Goal: Task Accomplishment & Management: Complete application form

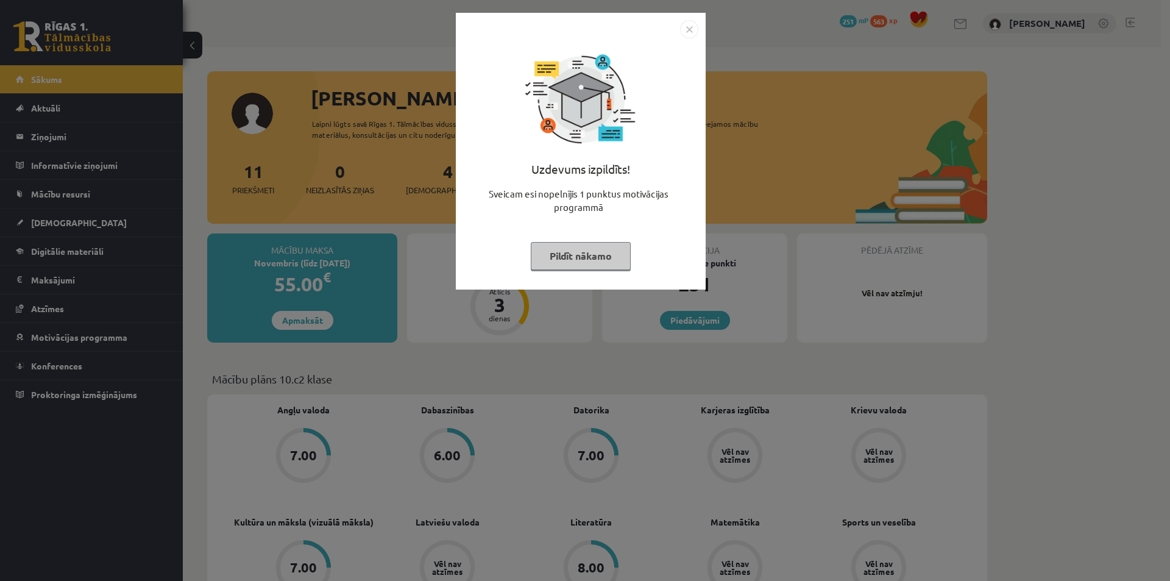
click at [691, 32] on img "Close" at bounding box center [689, 29] width 18 height 18
click at [691, 32] on div "Uzdevums izpildīts! Sveicam esi nopelnījis 1 punktus motivācijas programmā Pild…" at bounding box center [581, 151] width 250 height 277
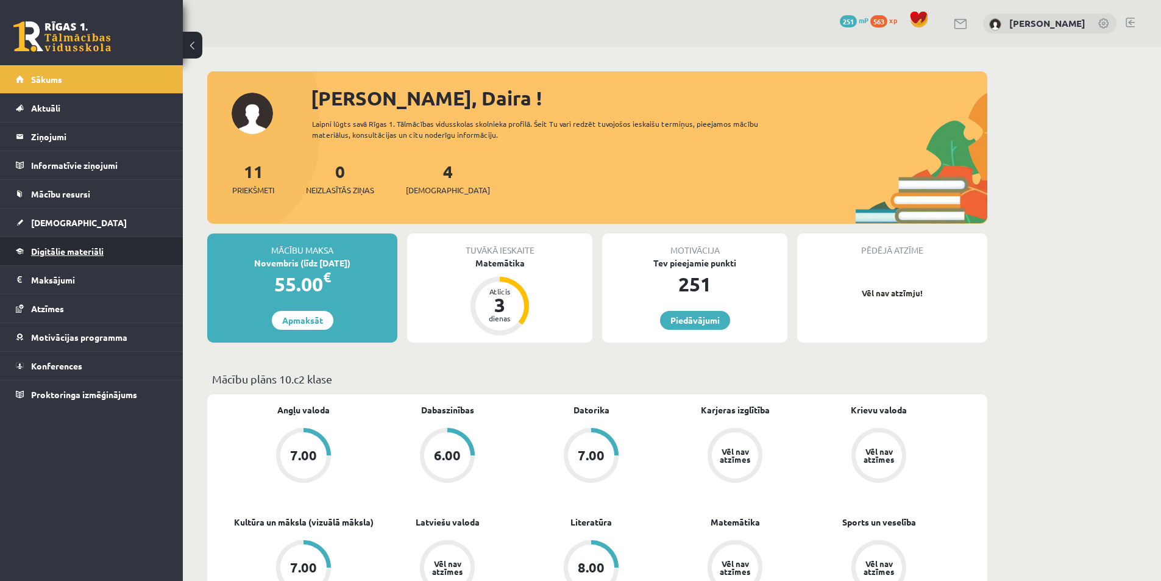
click at [75, 253] on span "Digitālie materiāli" at bounding box center [67, 251] width 73 height 11
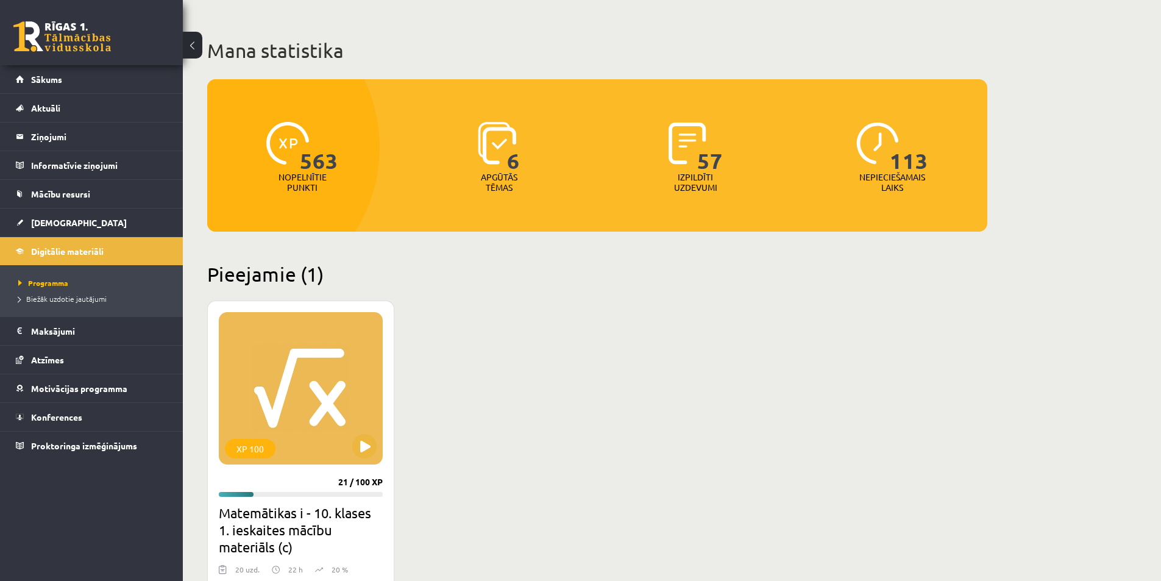
scroll to position [183, 0]
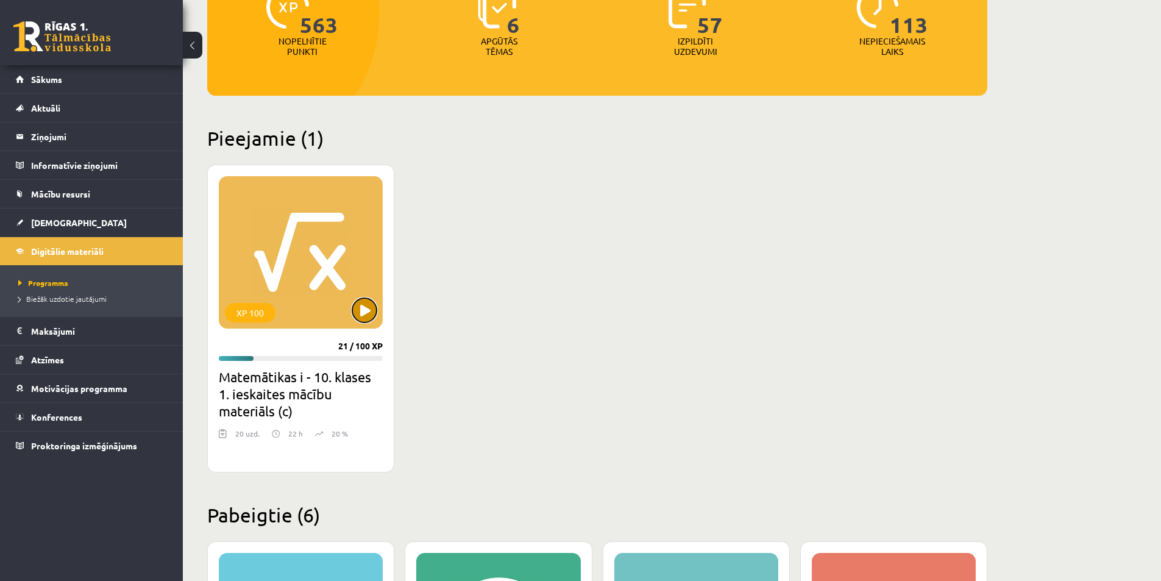
click at [362, 302] on button at bounding box center [364, 310] width 24 height 24
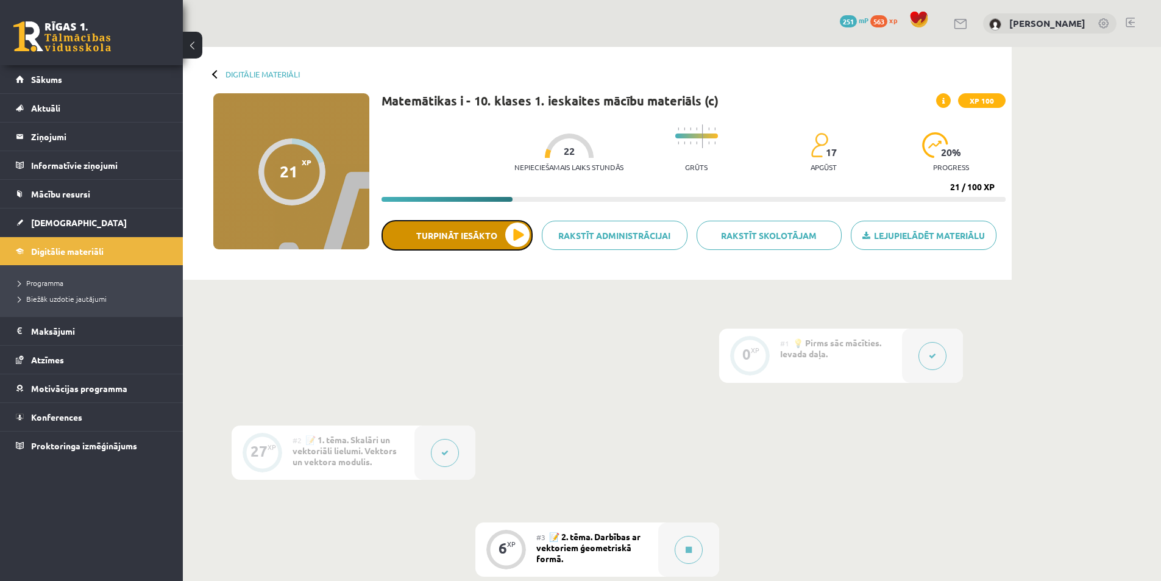
click at [514, 236] on button "Turpināt iesākto" at bounding box center [456, 235] width 151 height 30
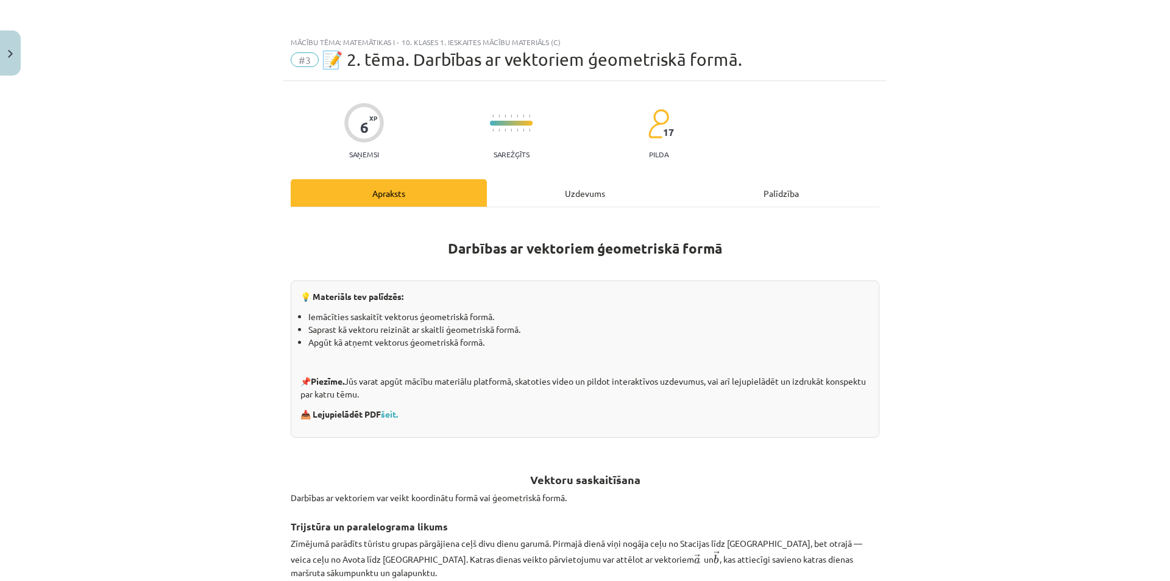
click at [580, 194] on div "Uzdevums" at bounding box center [585, 192] width 196 height 27
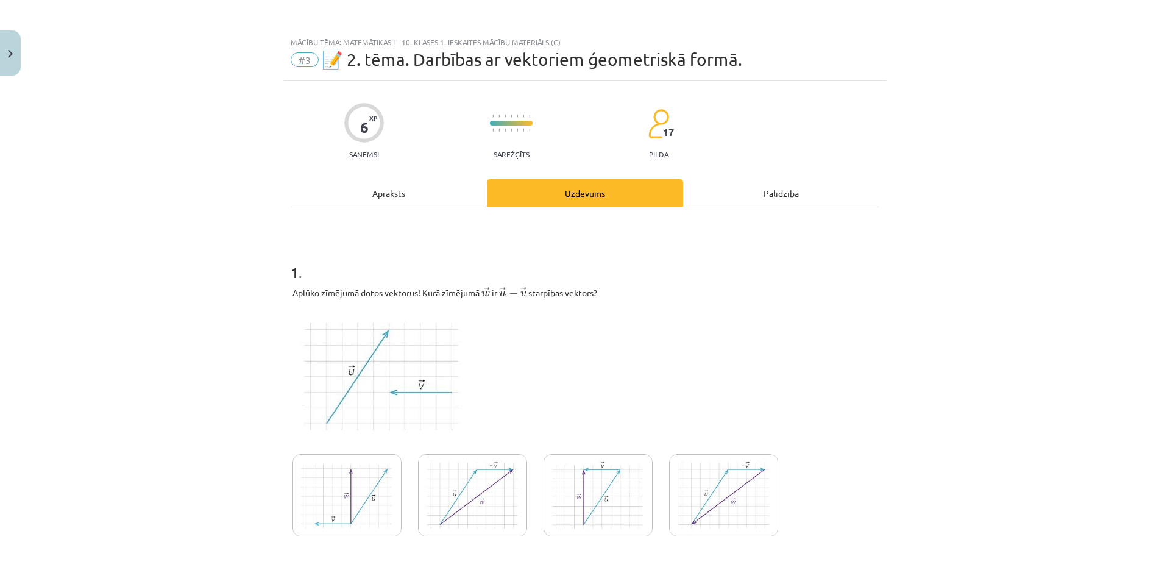
click at [373, 193] on div "Apraksts" at bounding box center [389, 192] width 196 height 27
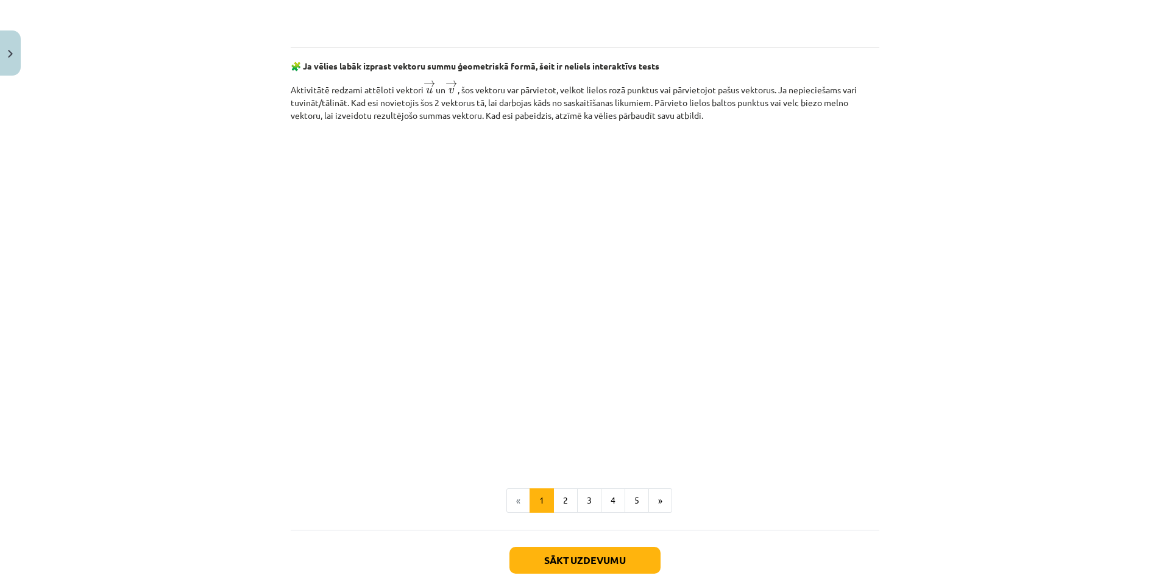
scroll to position [1676, 0]
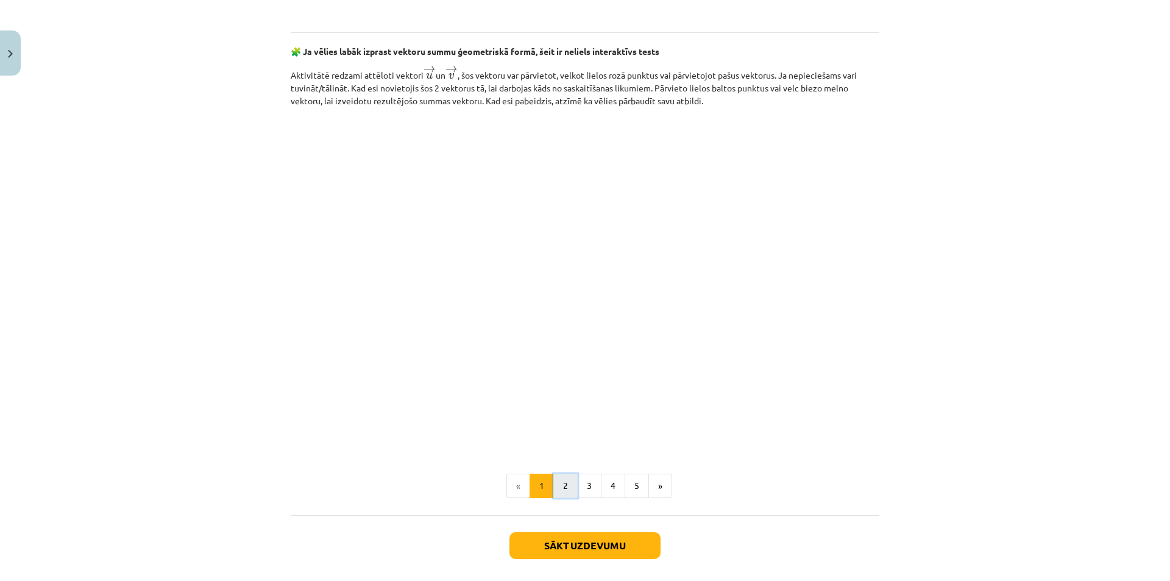
click at [558, 491] on button "2" at bounding box center [565, 485] width 24 height 24
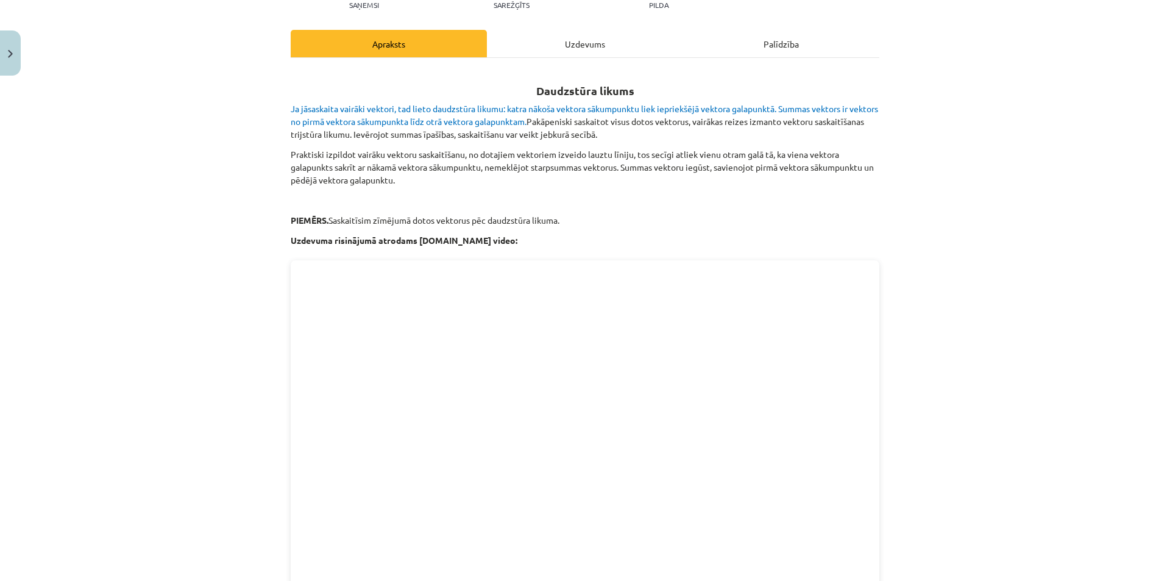
scroll to position [0, 0]
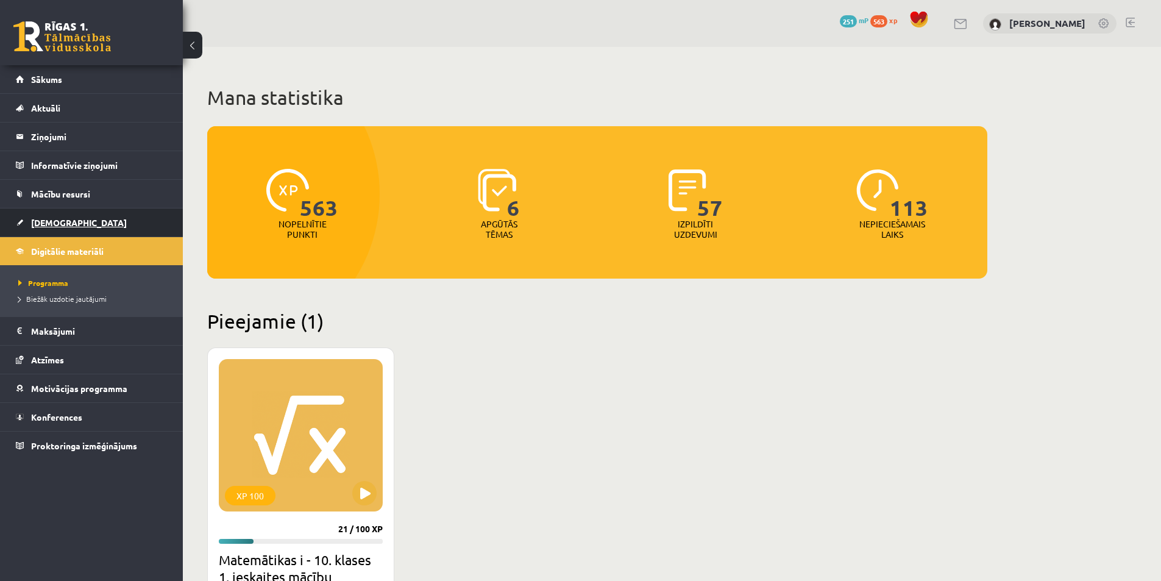
click at [43, 226] on span "[DEMOGRAPHIC_DATA]" at bounding box center [79, 222] width 96 height 11
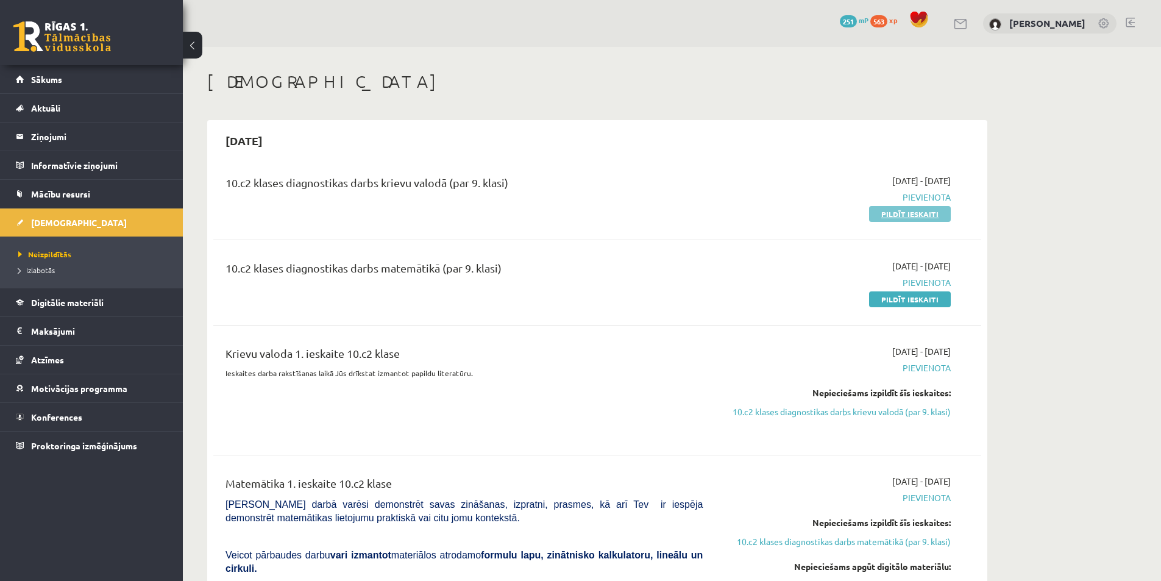
click at [924, 214] on link "Pildīt ieskaiti" at bounding box center [910, 214] width 82 height 16
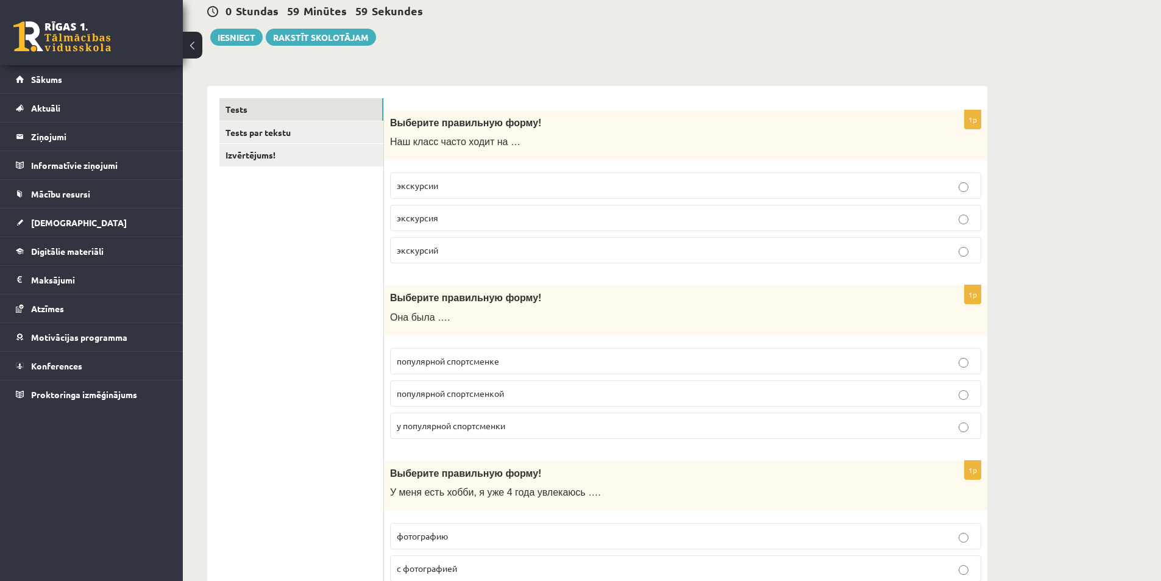
scroll to position [122, 0]
click at [459, 188] on p "экскурсии" at bounding box center [686, 184] width 578 height 13
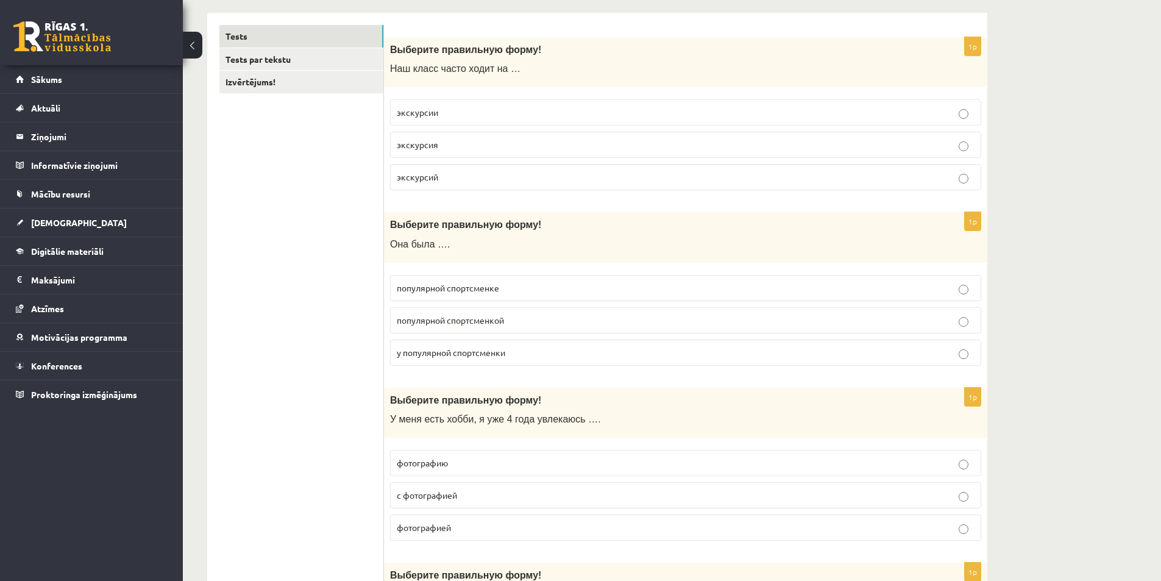
scroll to position [244, 0]
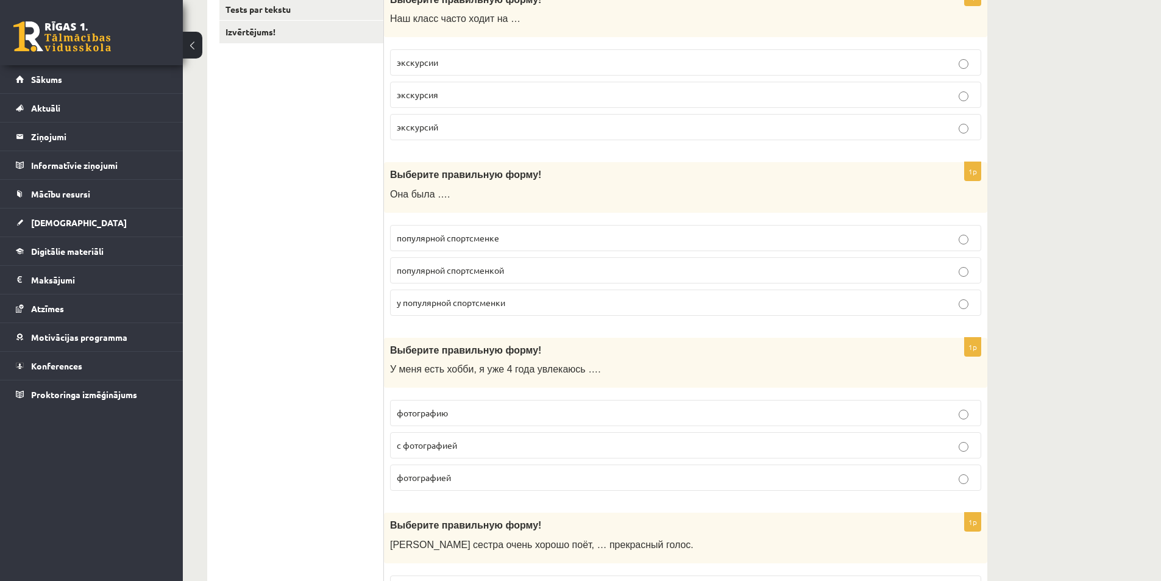
click at [479, 273] on span "популярной спортсменкой" at bounding box center [450, 269] width 107 height 11
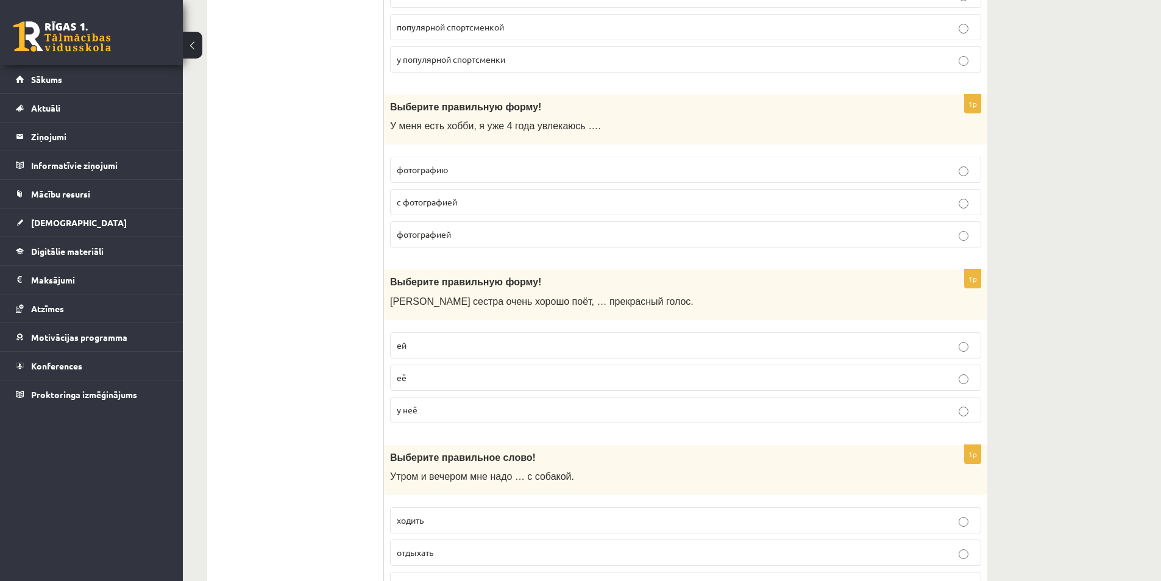
scroll to position [487, 0]
click at [439, 236] on span "фотографией" at bounding box center [424, 233] width 54 height 11
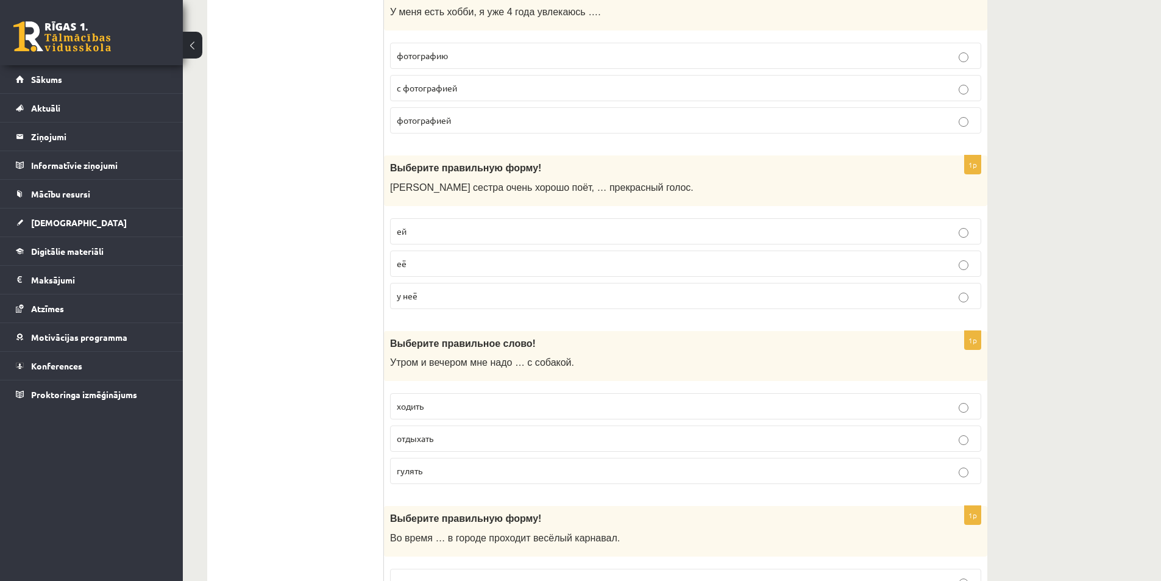
scroll to position [609, 0]
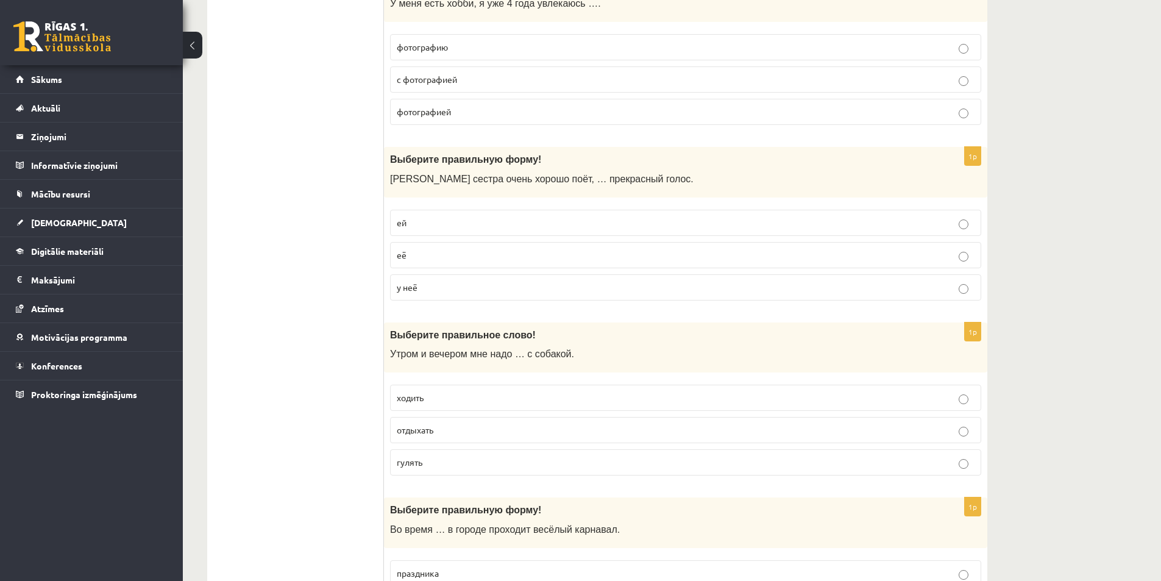
click at [444, 290] on p "у неё" at bounding box center [686, 287] width 578 height 13
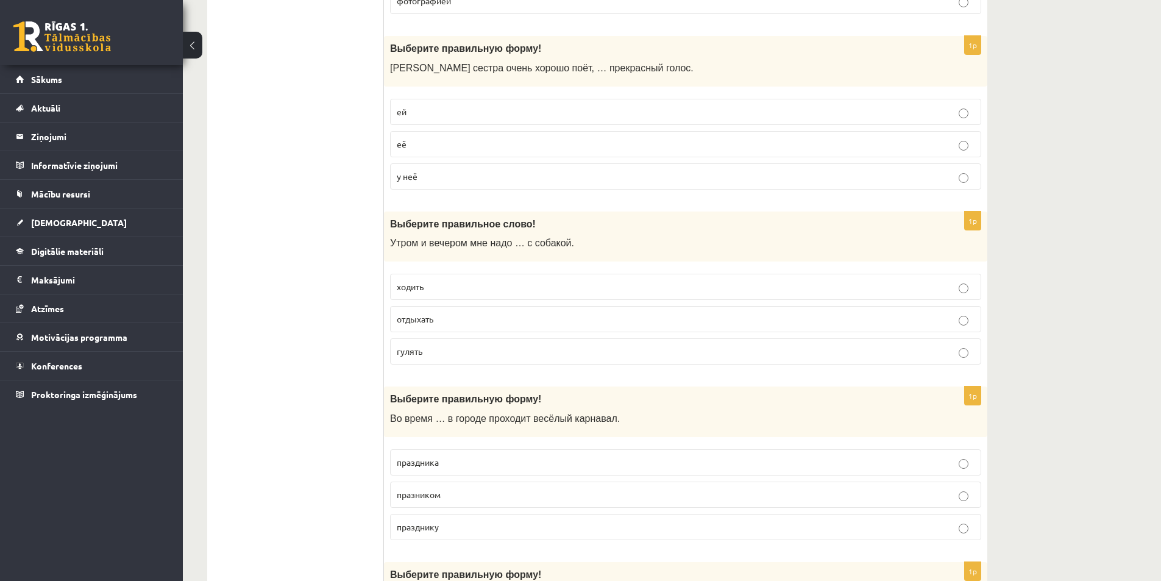
scroll to position [731, 0]
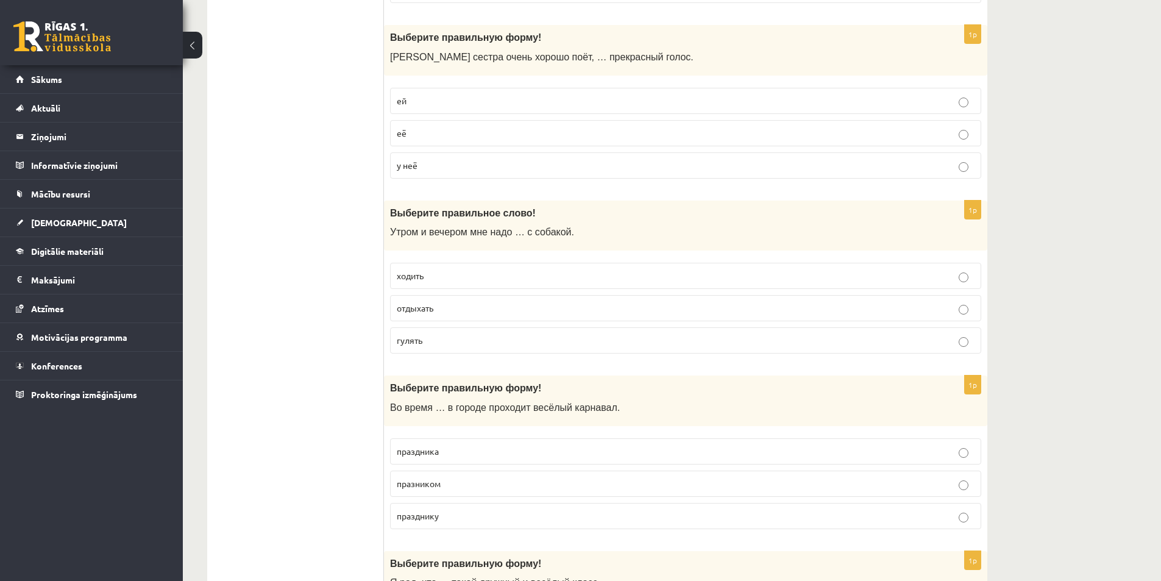
click at [445, 343] on p "гулять" at bounding box center [686, 340] width 578 height 13
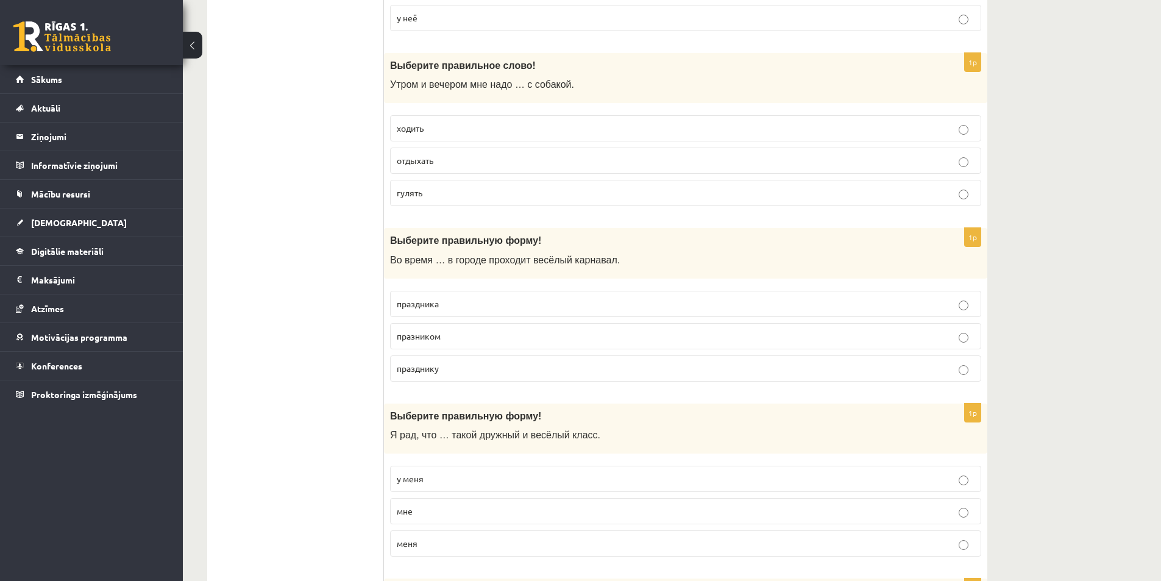
scroll to position [914, 0]
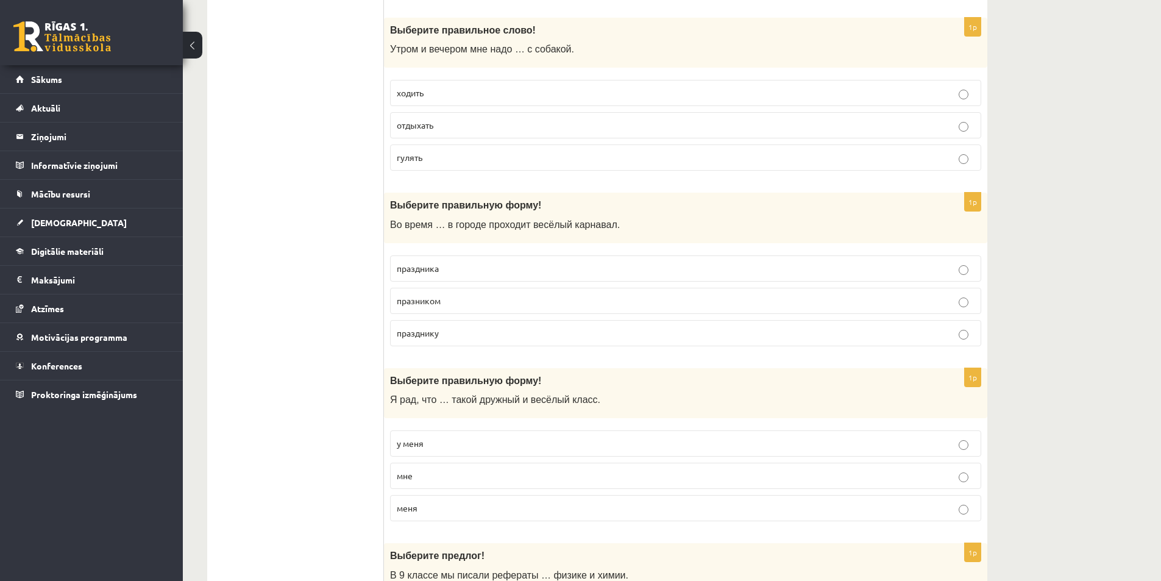
click at [411, 272] on span "праздника" at bounding box center [418, 268] width 42 height 11
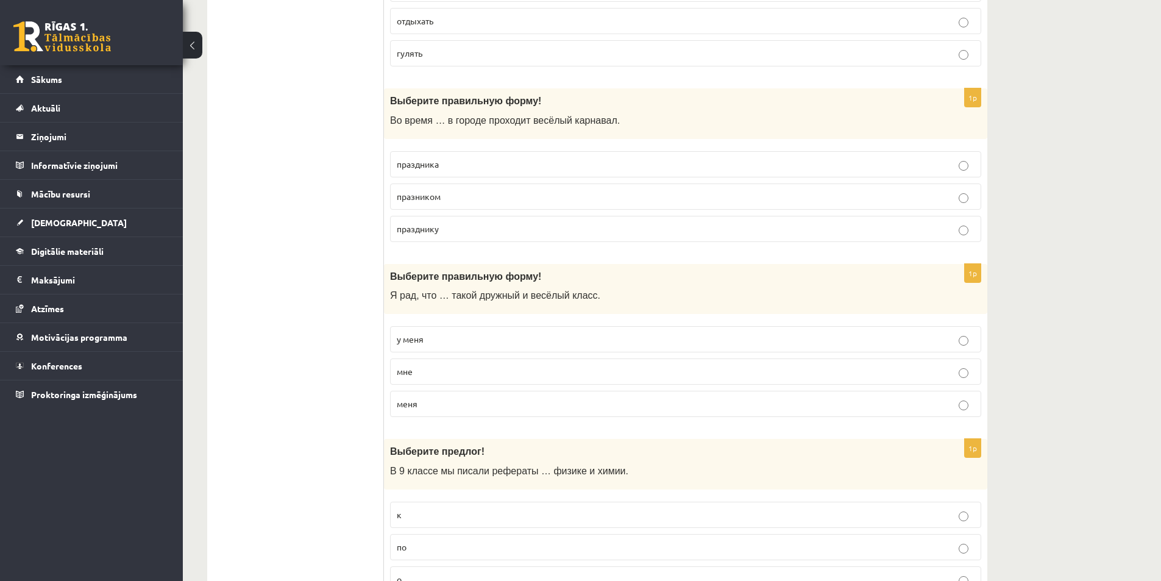
scroll to position [1097, 0]
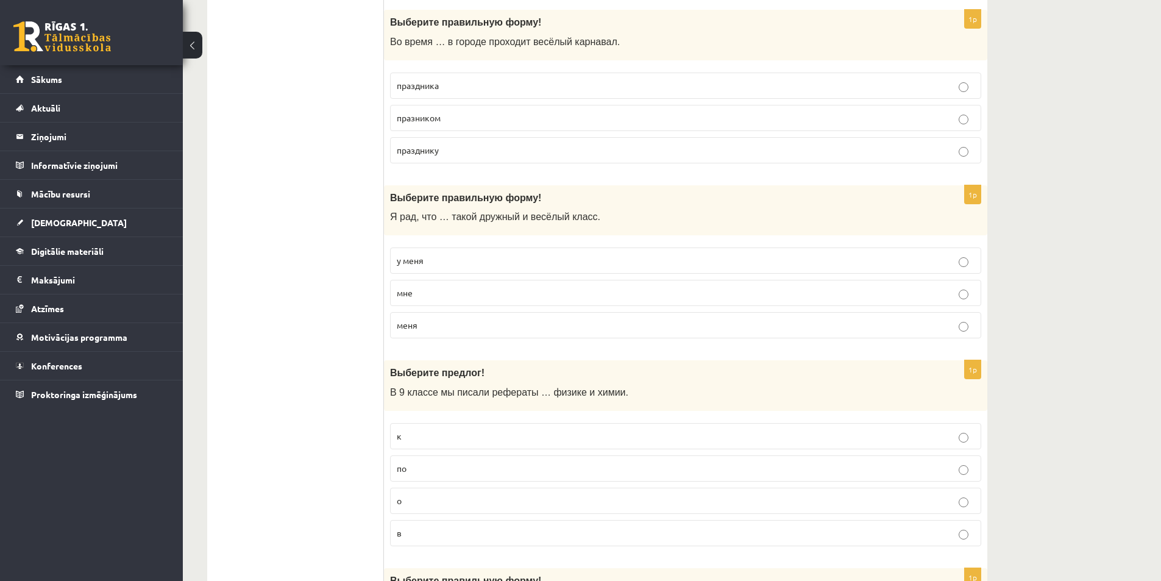
click at [452, 260] on p "у меня" at bounding box center [686, 260] width 578 height 13
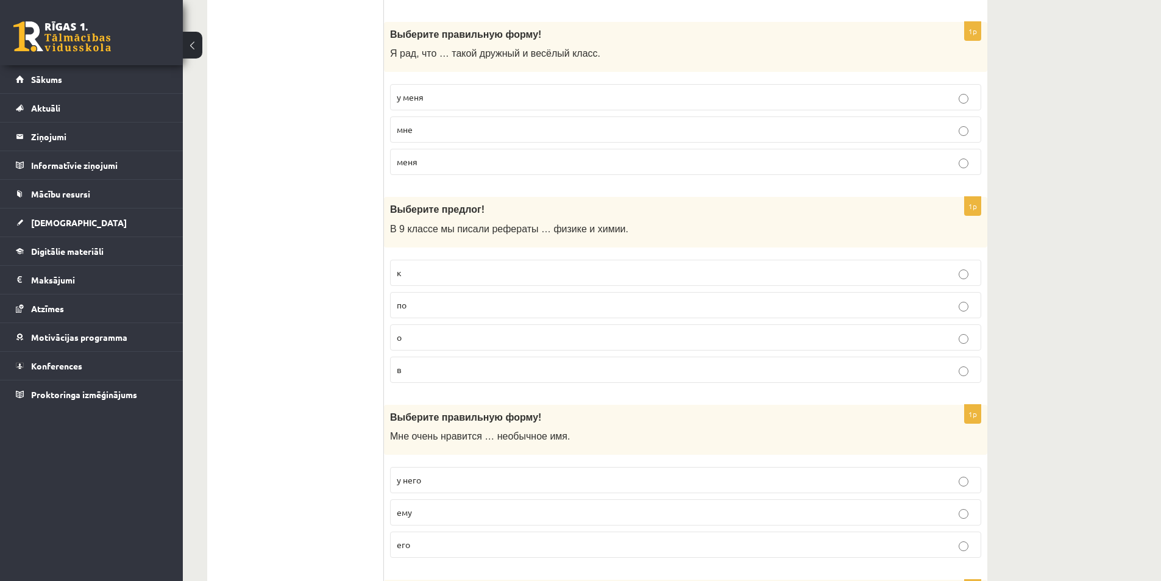
scroll to position [1280, 0]
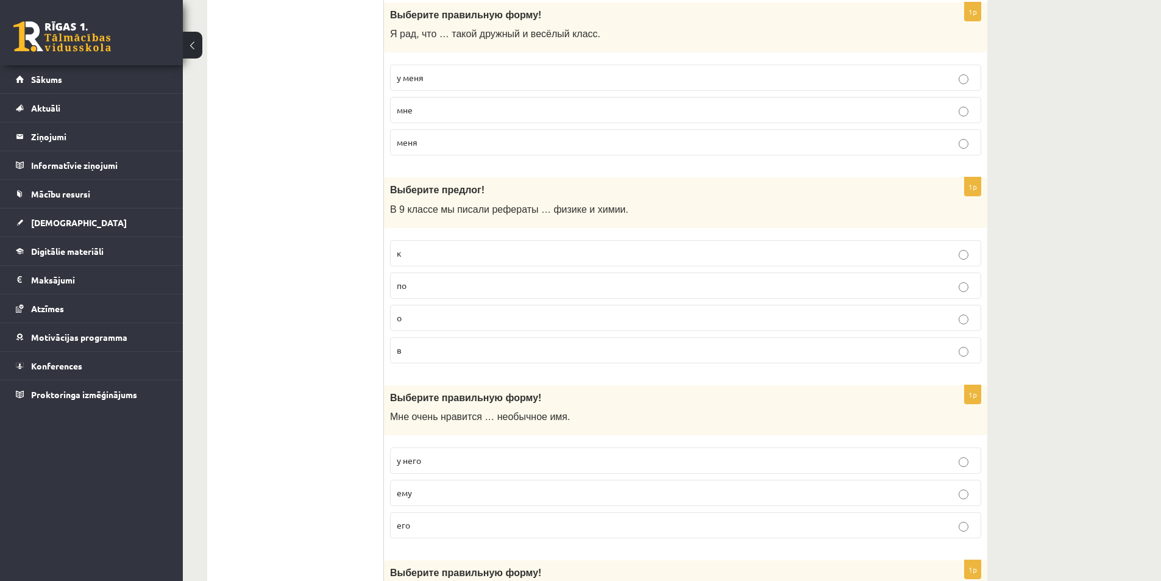
click at [445, 288] on p "по" at bounding box center [686, 285] width 578 height 13
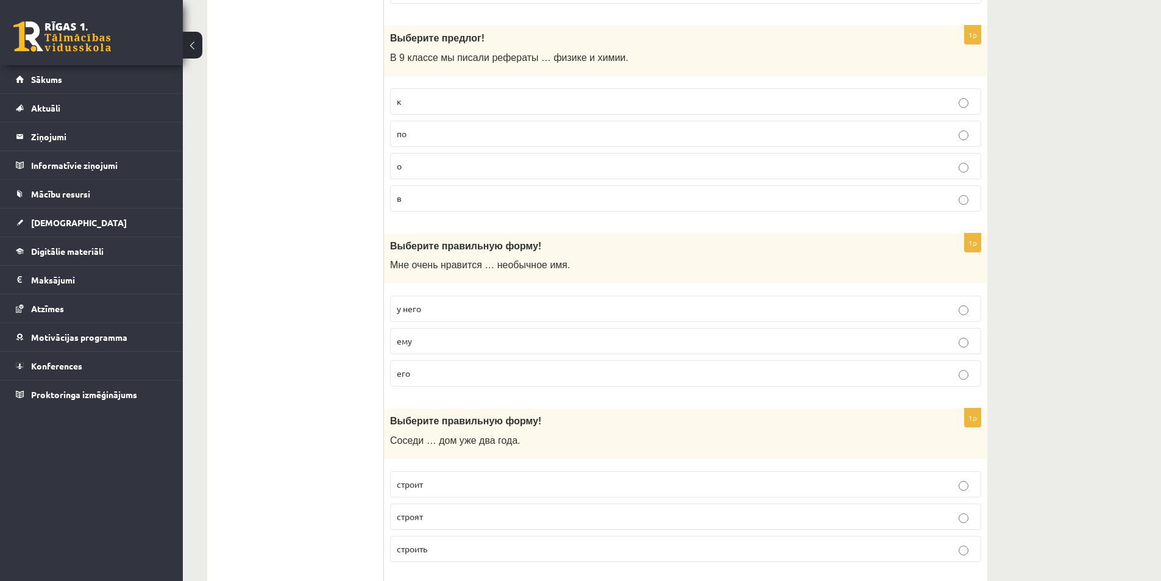
scroll to position [1462, 0]
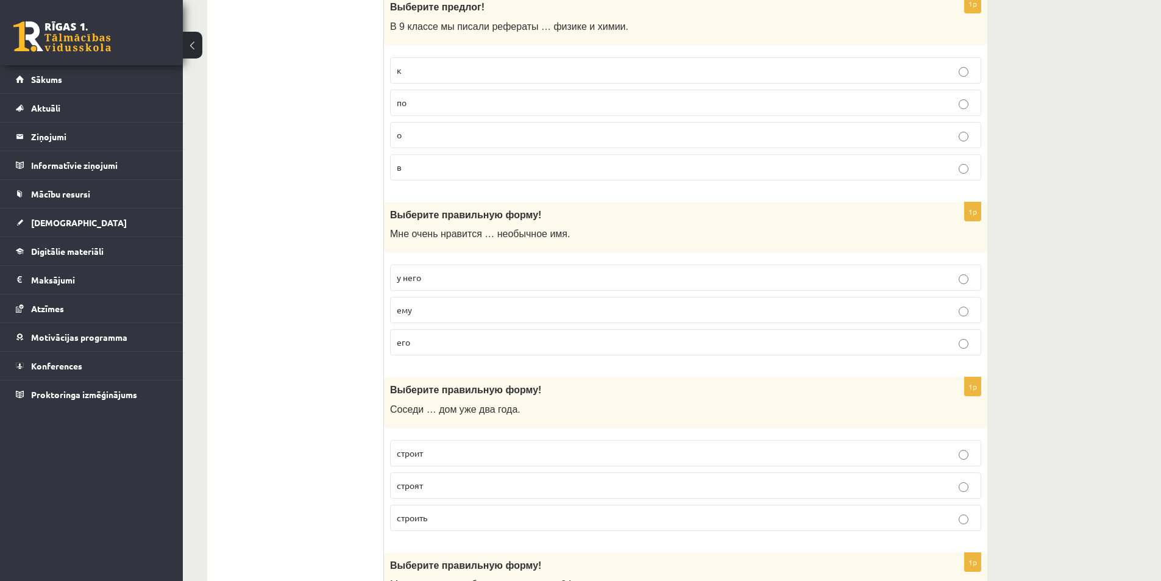
click at [453, 345] on p "его" at bounding box center [686, 342] width 578 height 13
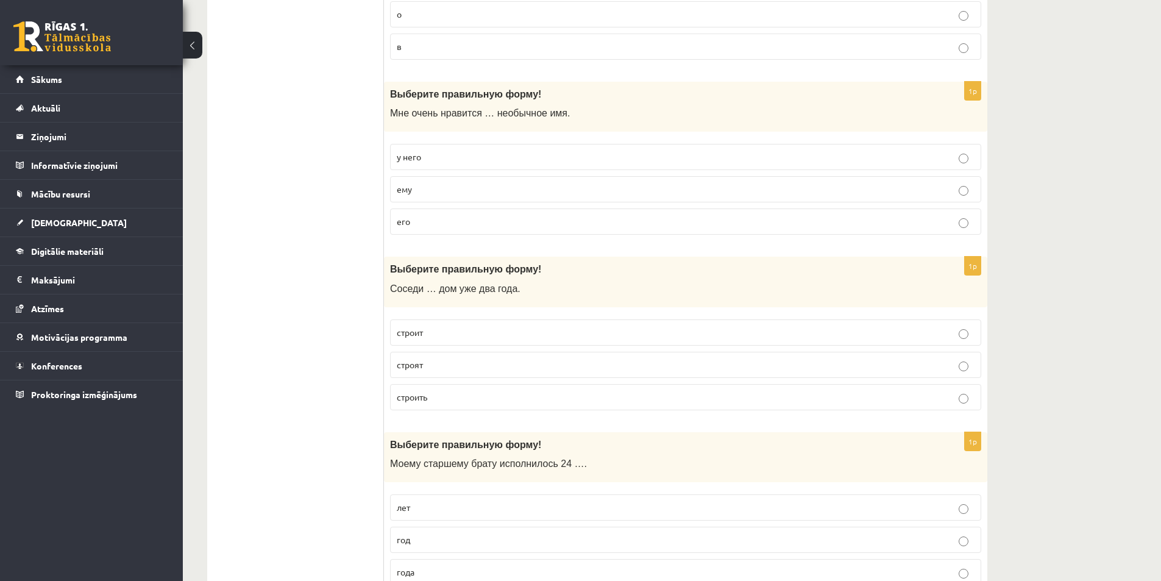
scroll to position [1584, 0]
click at [465, 367] on p "строят" at bounding box center [686, 363] width 578 height 13
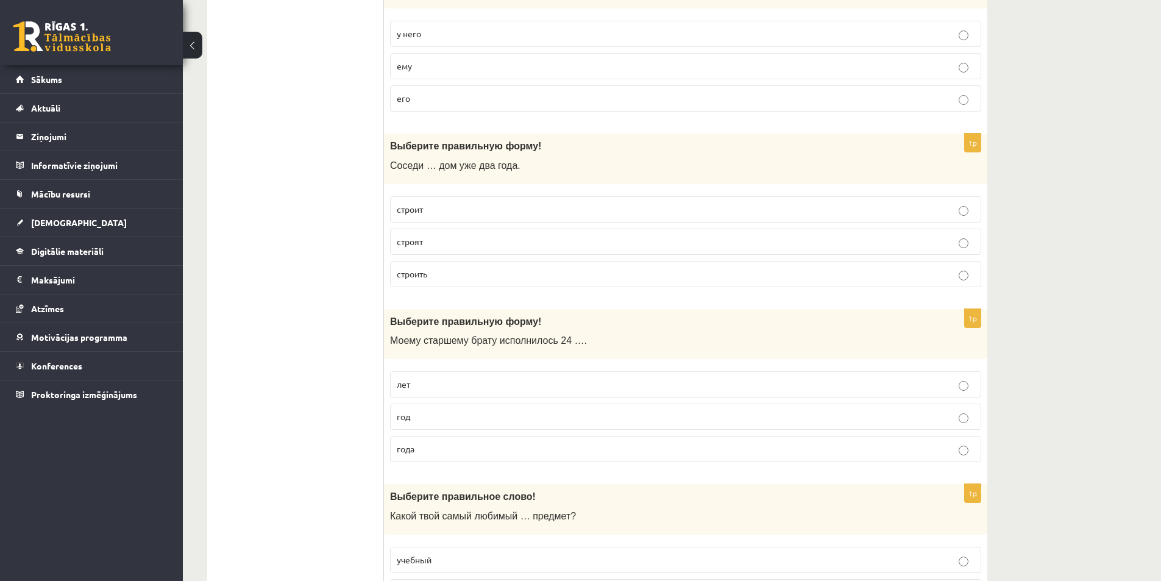
scroll to position [1767, 0]
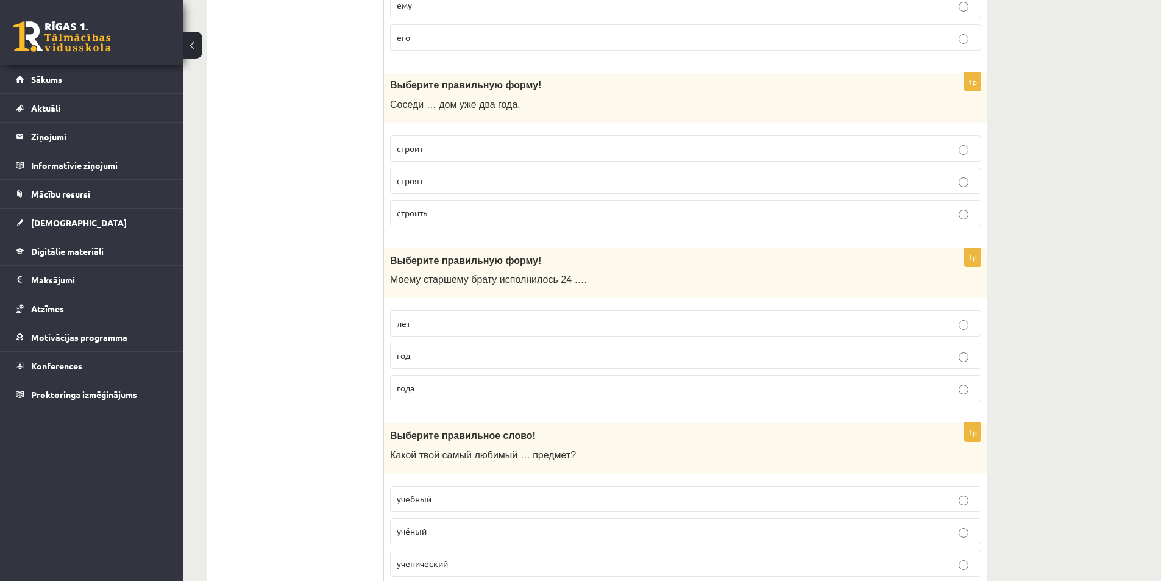
click at [422, 325] on p "лет" at bounding box center [686, 323] width 578 height 13
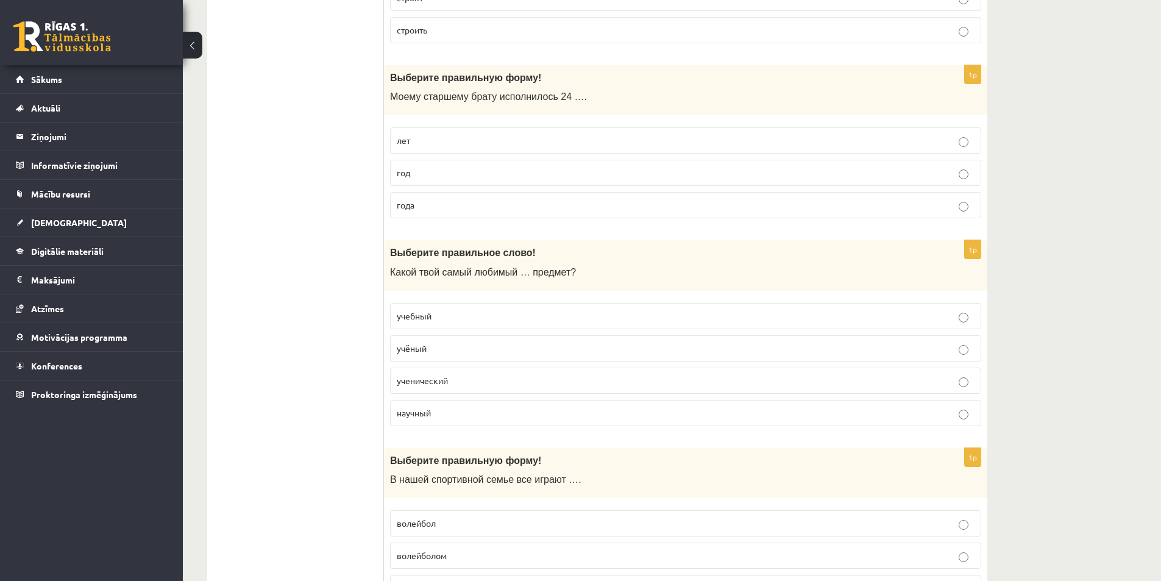
scroll to position [2011, 0]
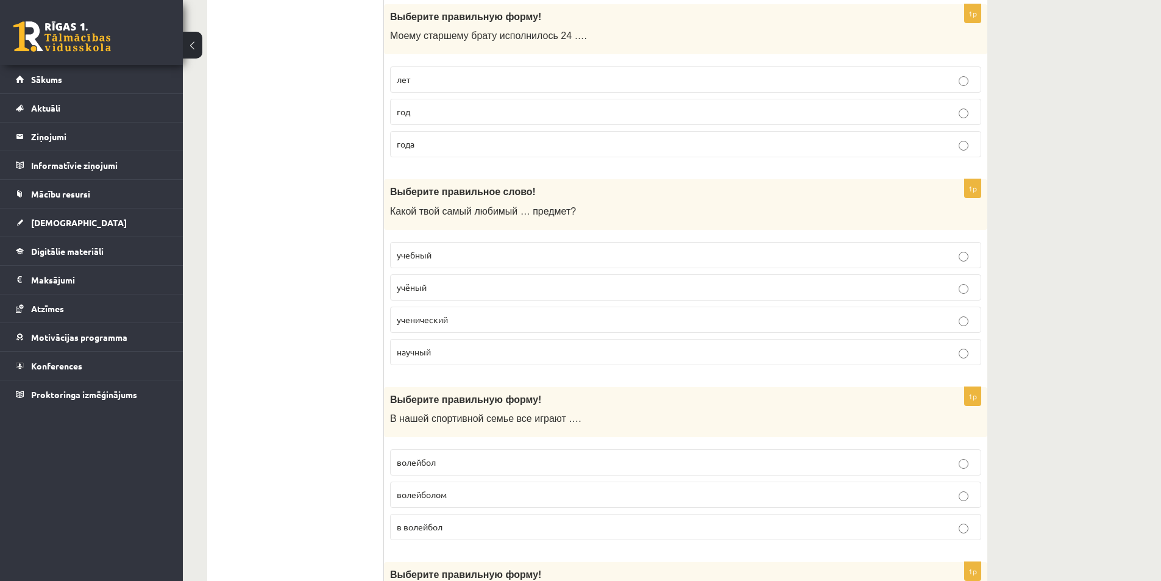
click at [450, 253] on p "учебный" at bounding box center [686, 255] width 578 height 13
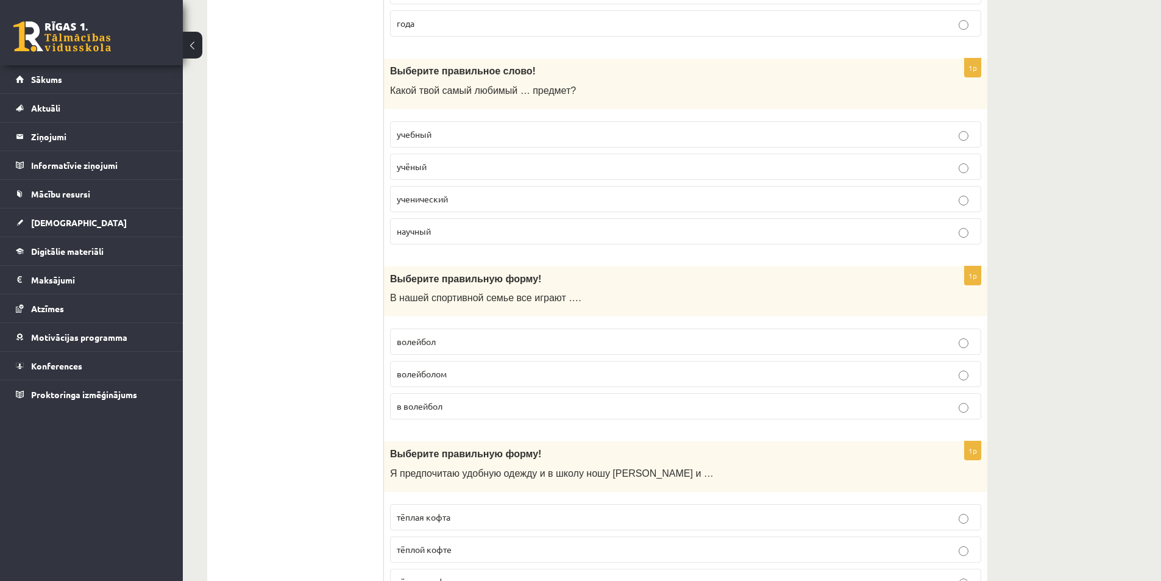
scroll to position [2133, 0]
click at [443, 337] on p "волейбол" at bounding box center [686, 340] width 578 height 13
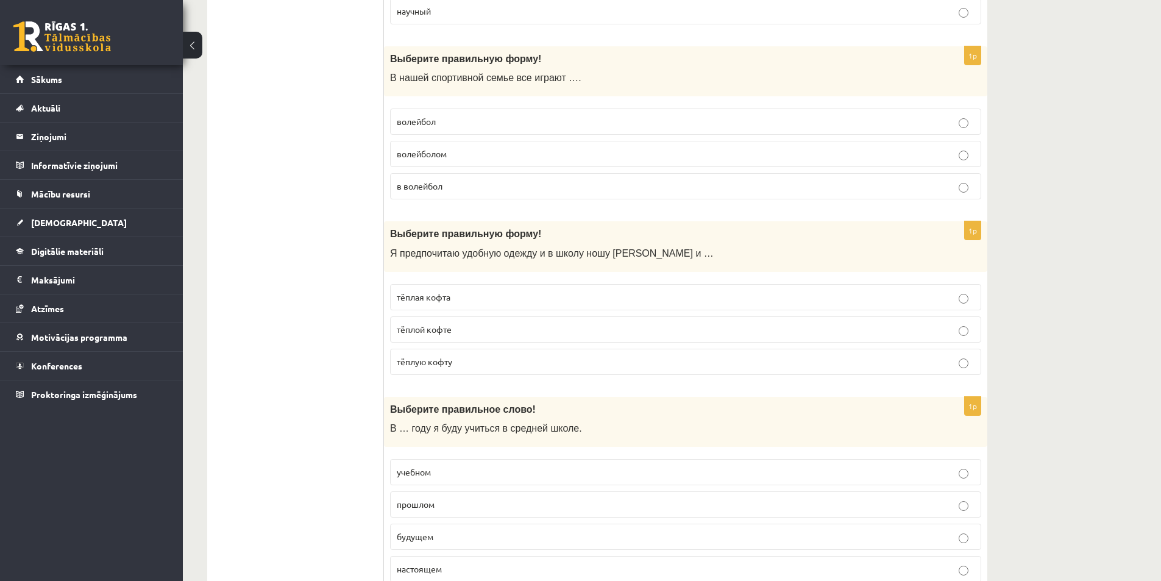
scroll to position [2377, 0]
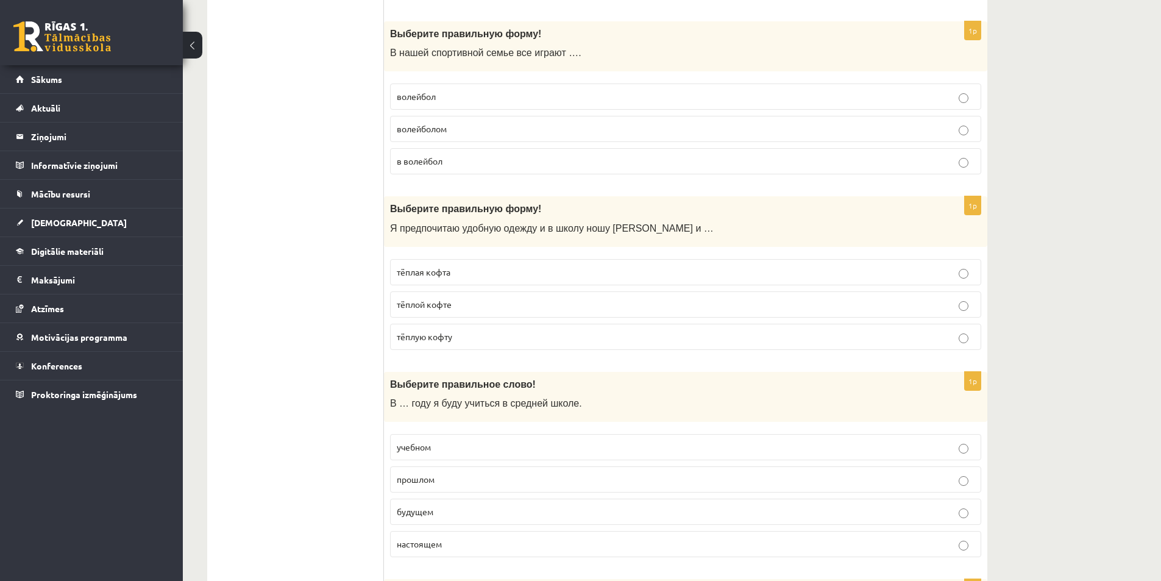
click at [465, 337] on p "тёплую кофту" at bounding box center [686, 336] width 578 height 13
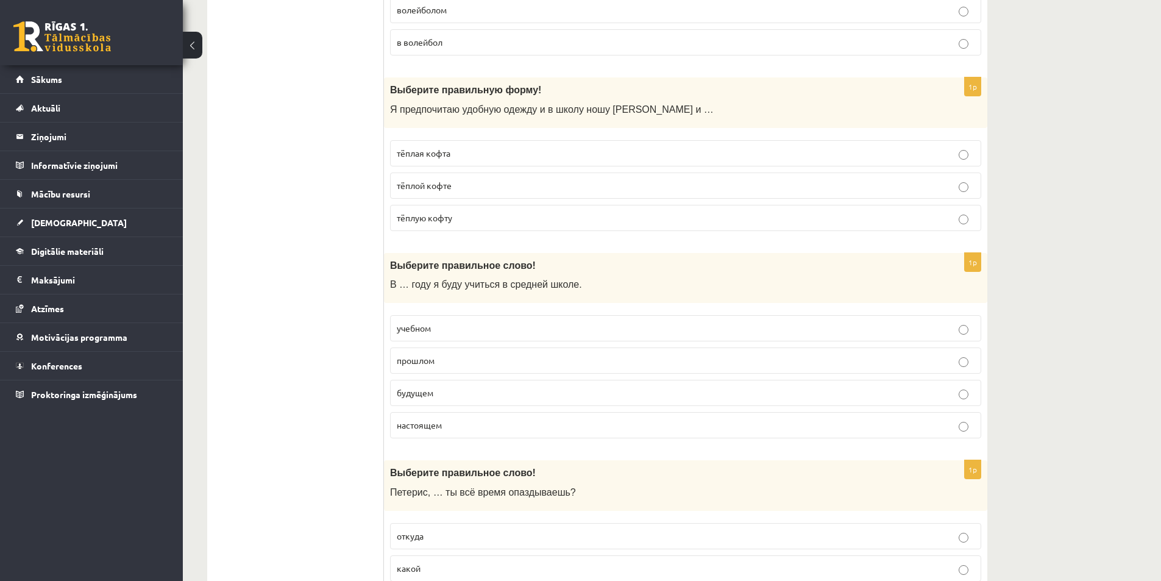
scroll to position [2498, 0]
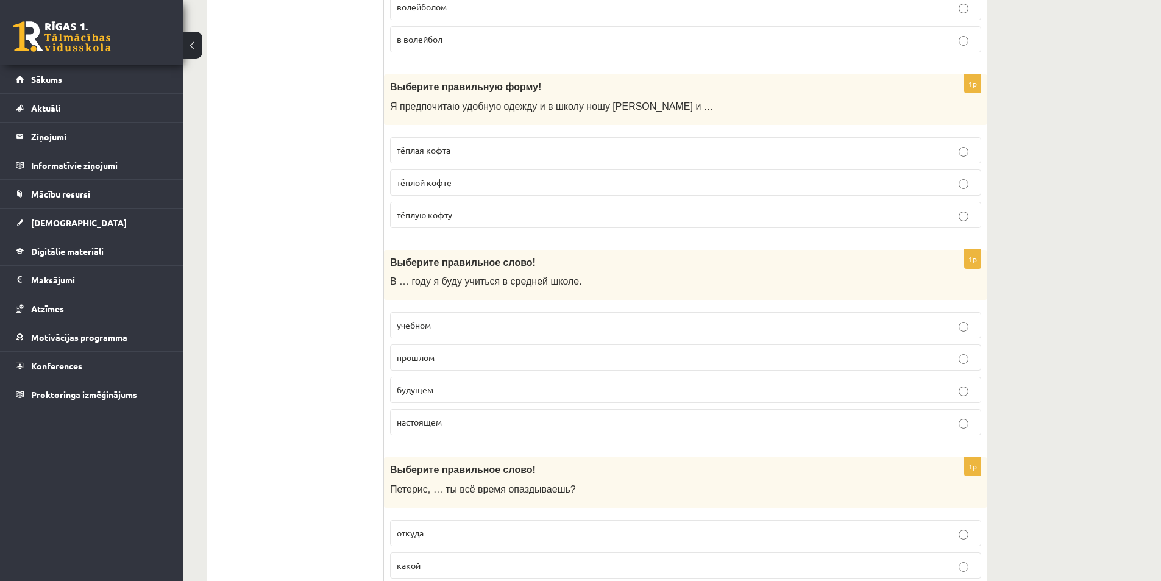
click at [427, 324] on span "учебном" at bounding box center [414, 324] width 34 height 11
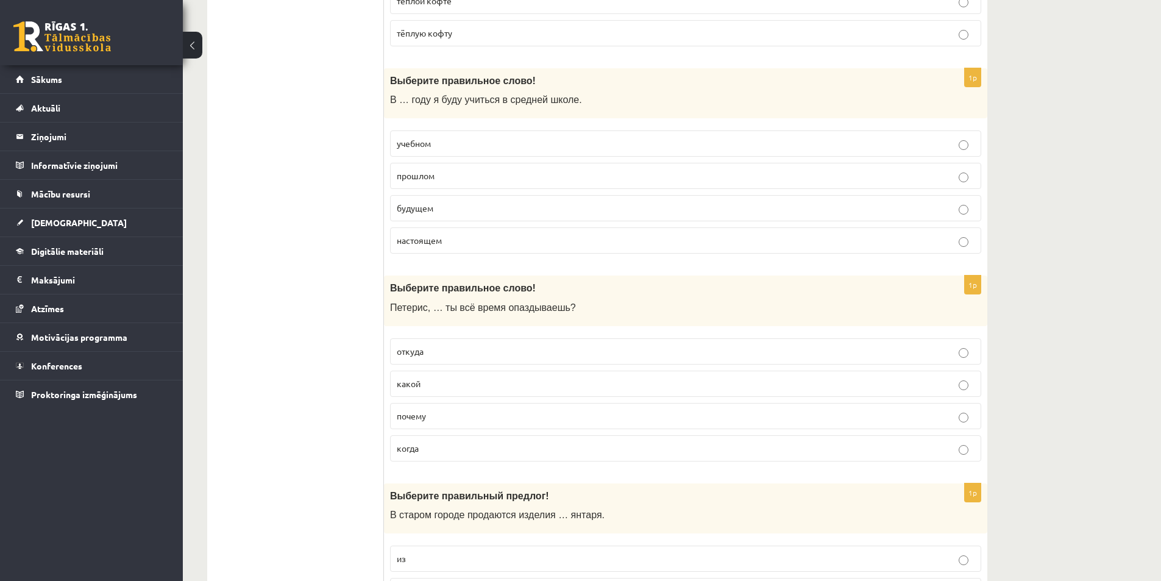
scroll to position [2681, 0]
click at [470, 419] on p "почему" at bounding box center [686, 414] width 578 height 13
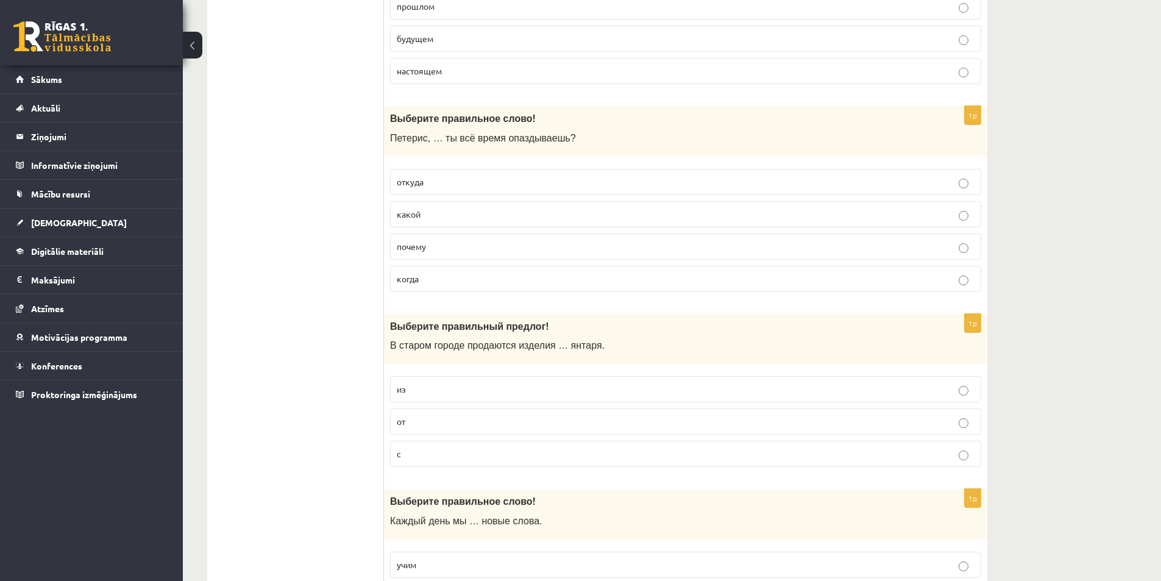
scroll to position [2864, 0]
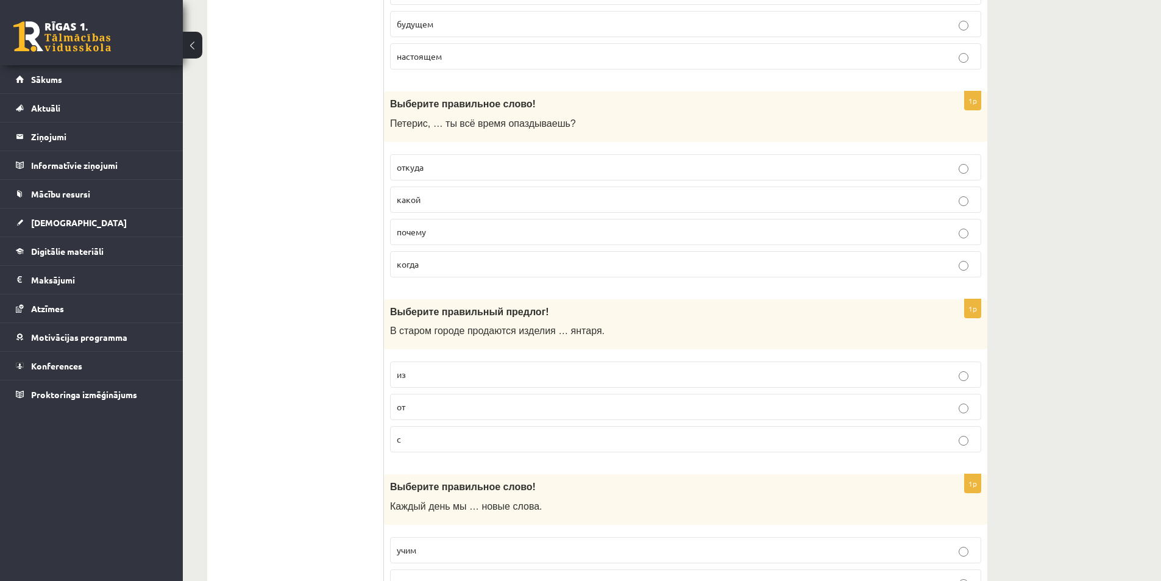
click at [438, 379] on p "из" at bounding box center [686, 374] width 578 height 13
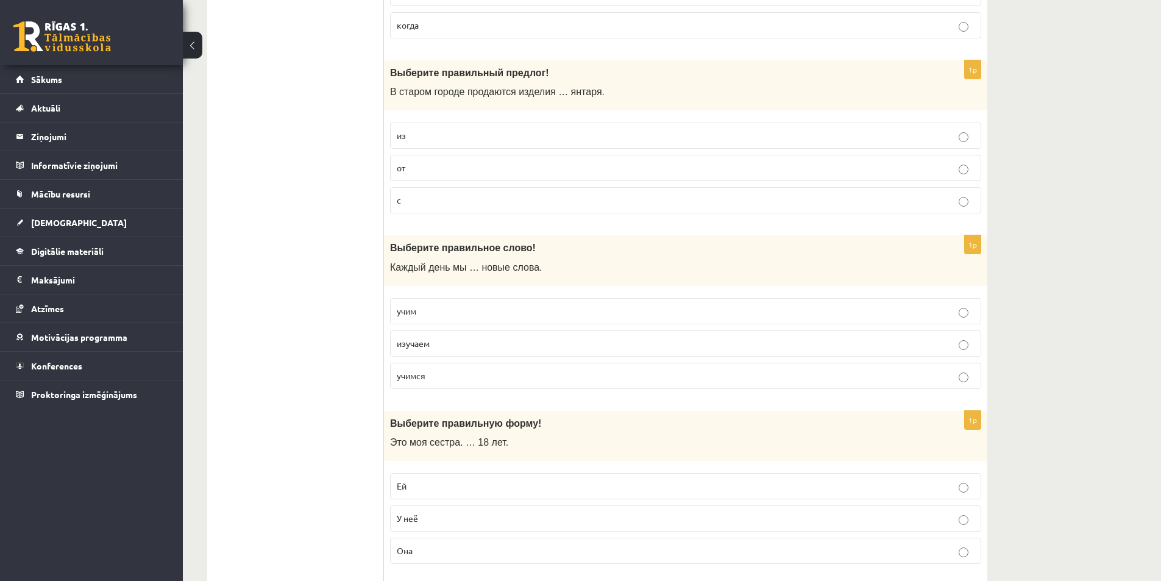
scroll to position [3108, 0]
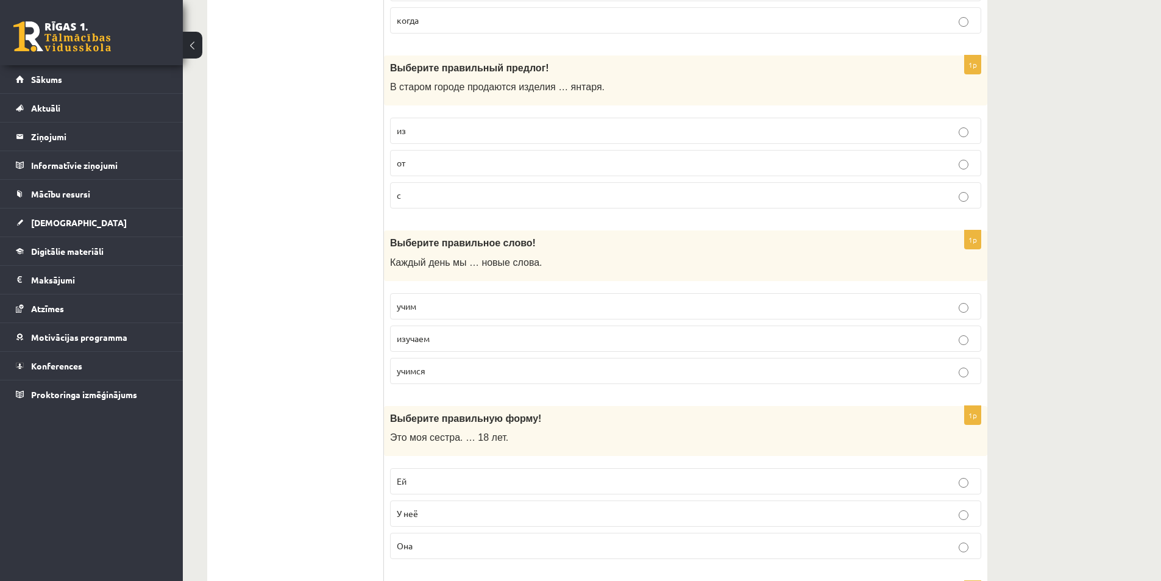
click at [442, 312] on p "учим" at bounding box center [686, 306] width 578 height 13
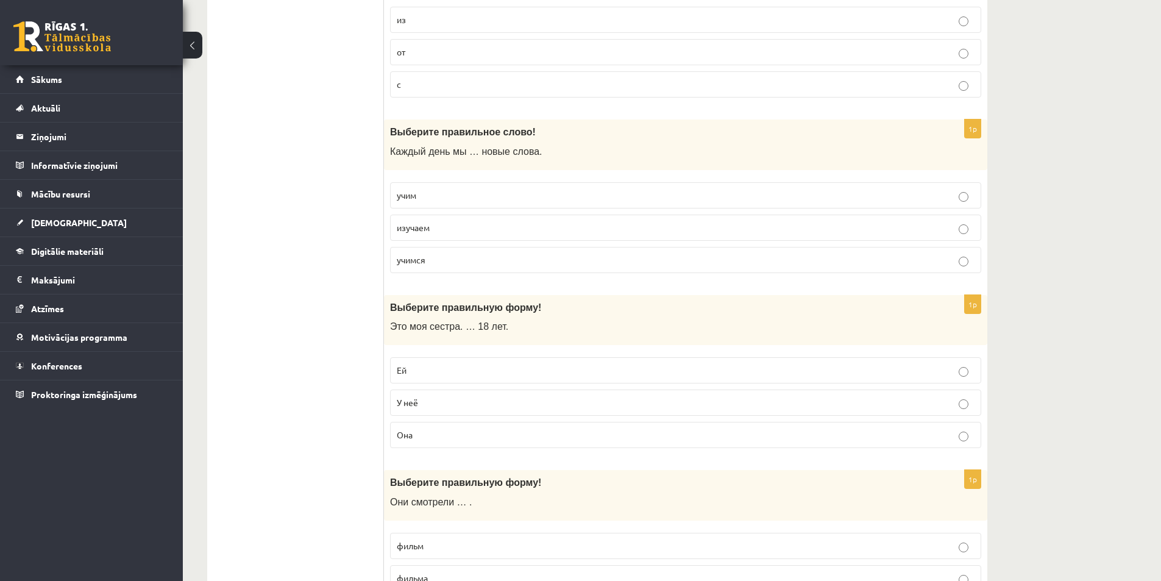
scroll to position [3291, 0]
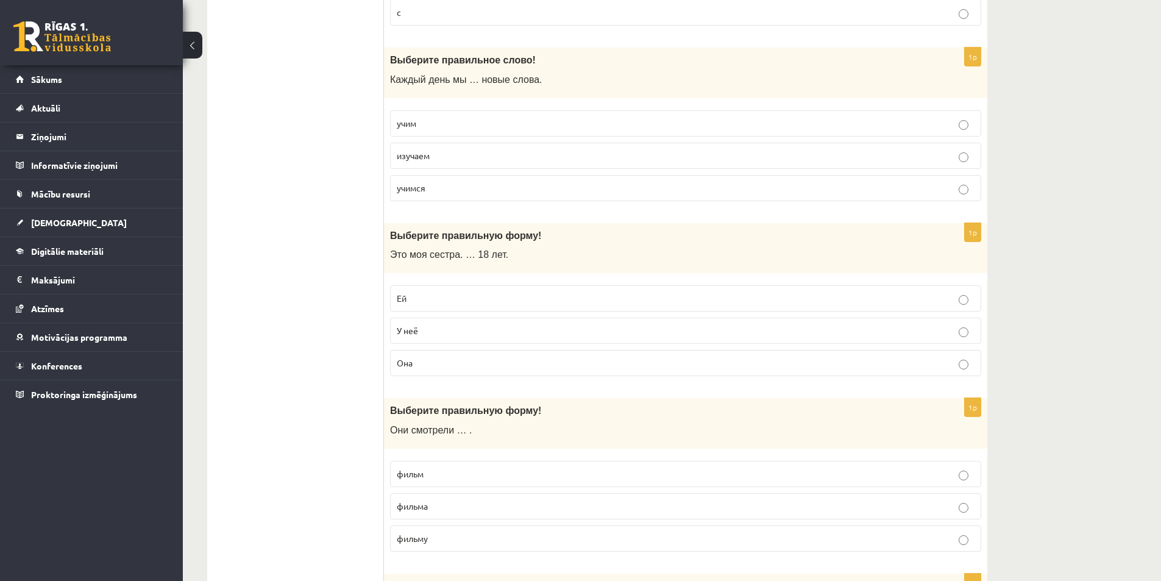
click at [424, 298] on p "Ей" at bounding box center [686, 298] width 578 height 13
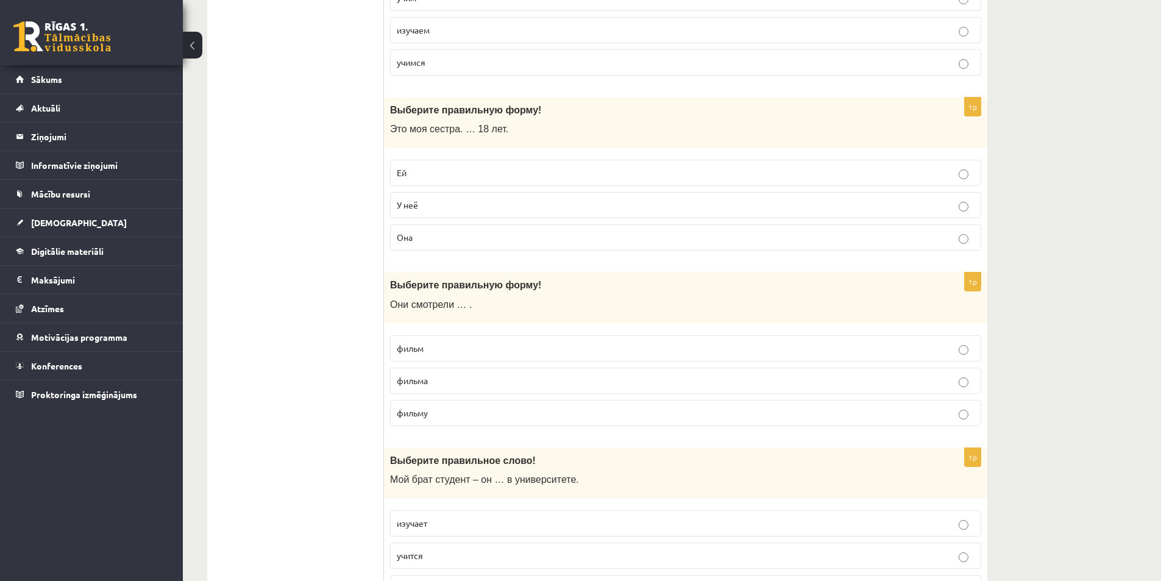
scroll to position [3473, 0]
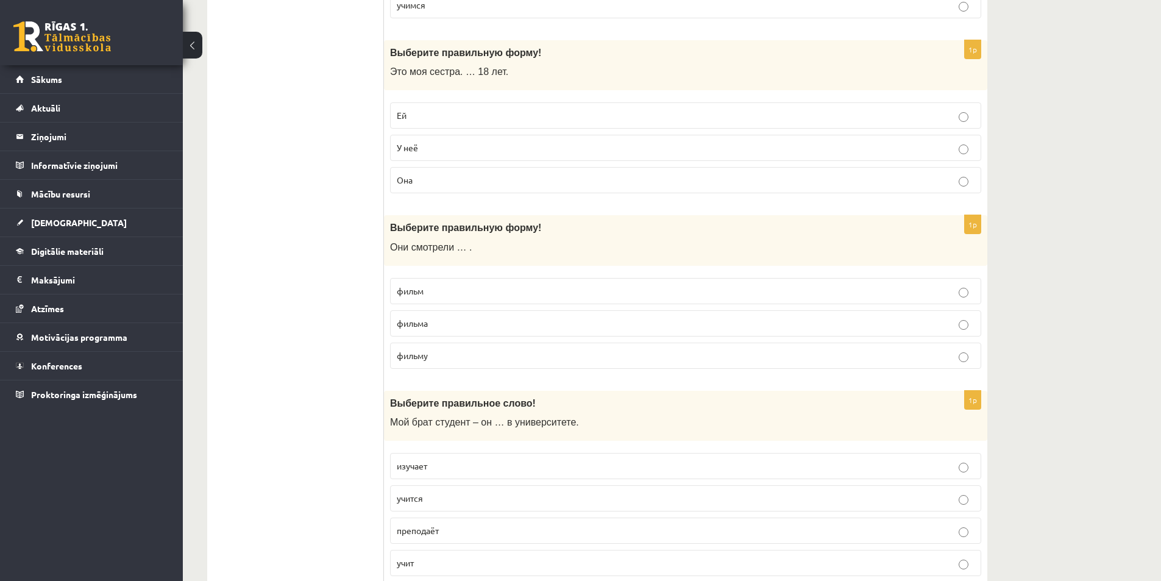
click at [448, 294] on p "фильм" at bounding box center [686, 291] width 578 height 13
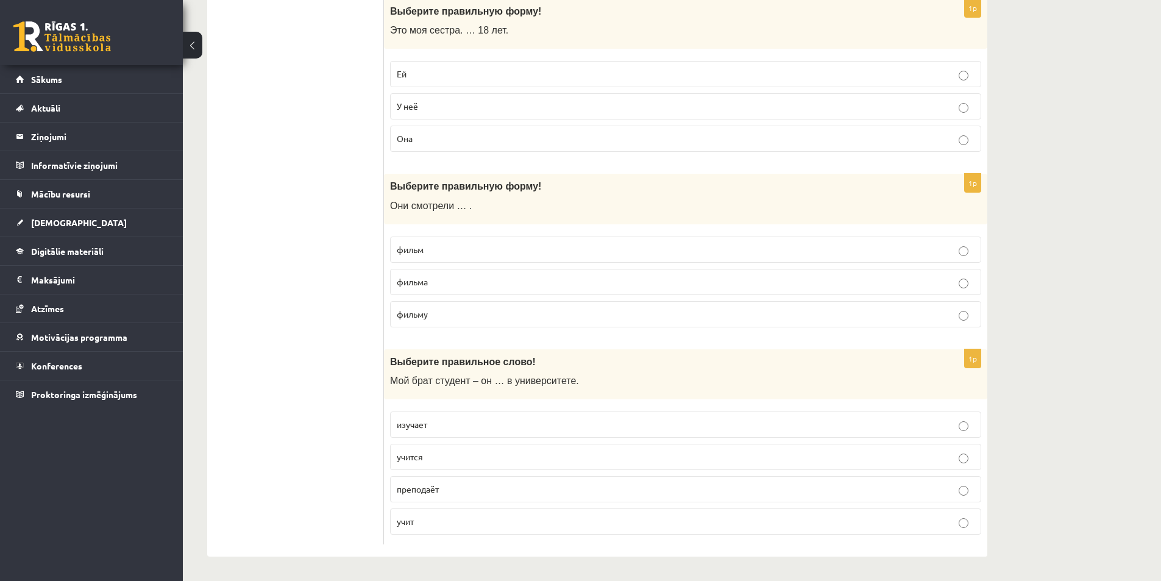
click at [439, 461] on p "учится" at bounding box center [686, 456] width 578 height 13
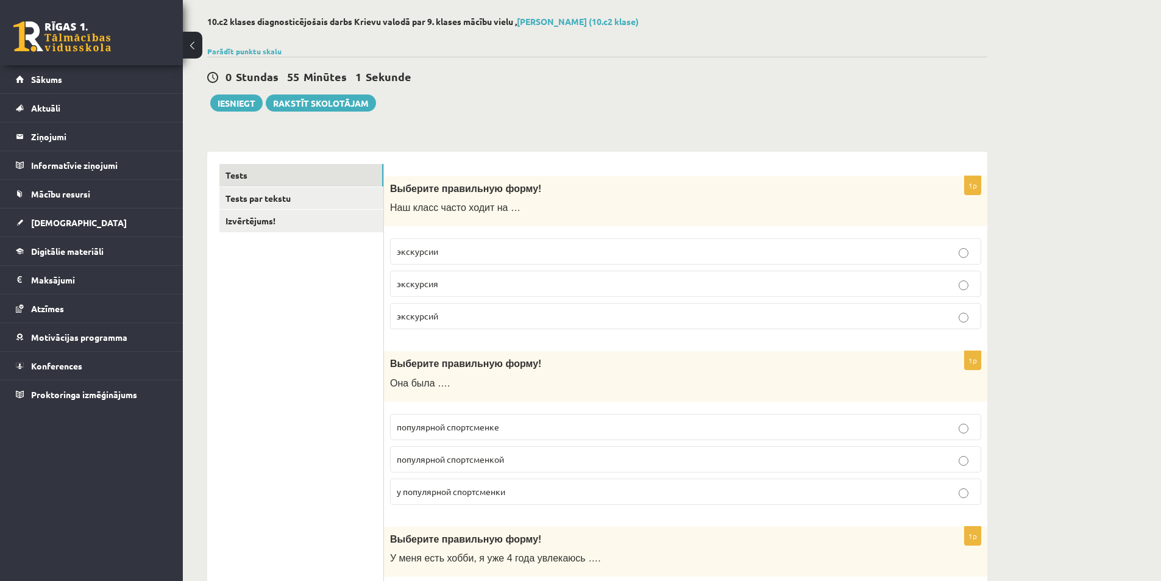
scroll to position [0, 0]
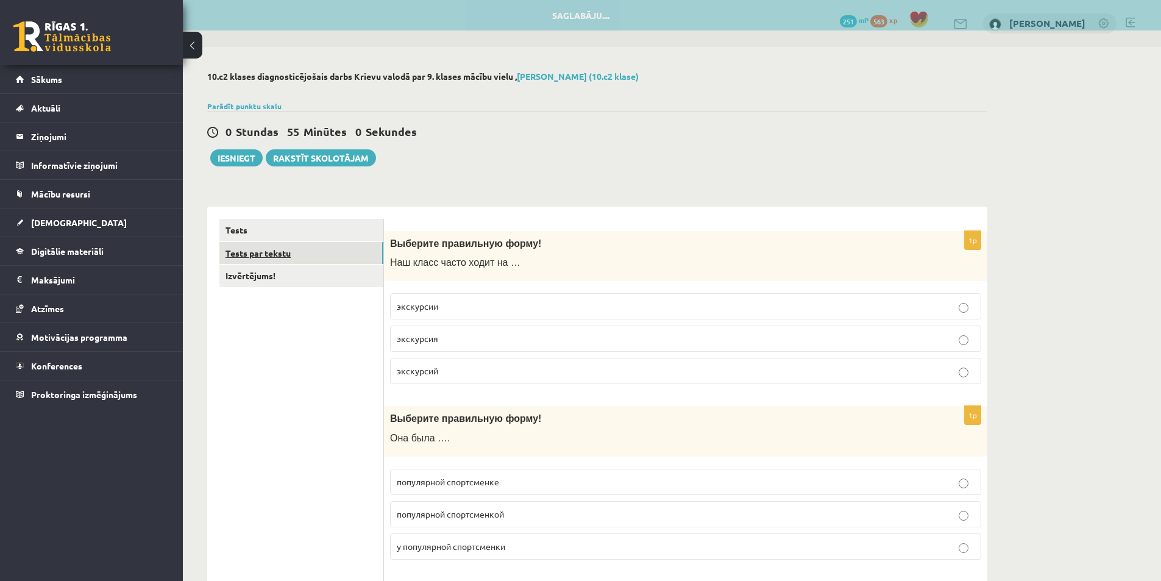
click at [252, 255] on link "Tests par tekstu" at bounding box center [301, 253] width 164 height 23
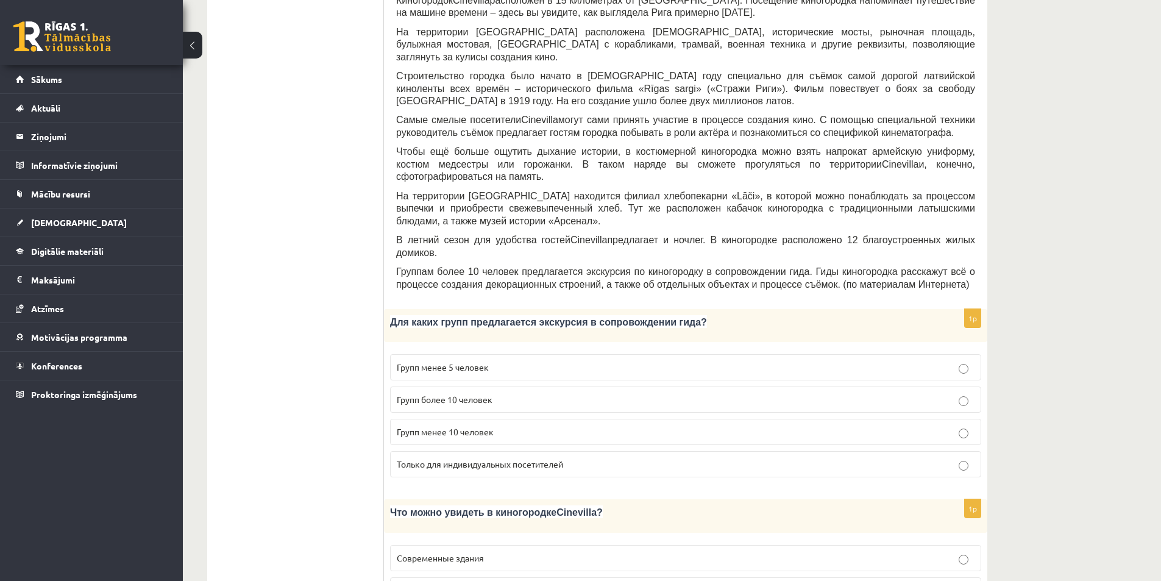
scroll to position [305, 0]
click at [473, 396] on span "Групп более 10 человек" at bounding box center [445, 401] width 96 height 11
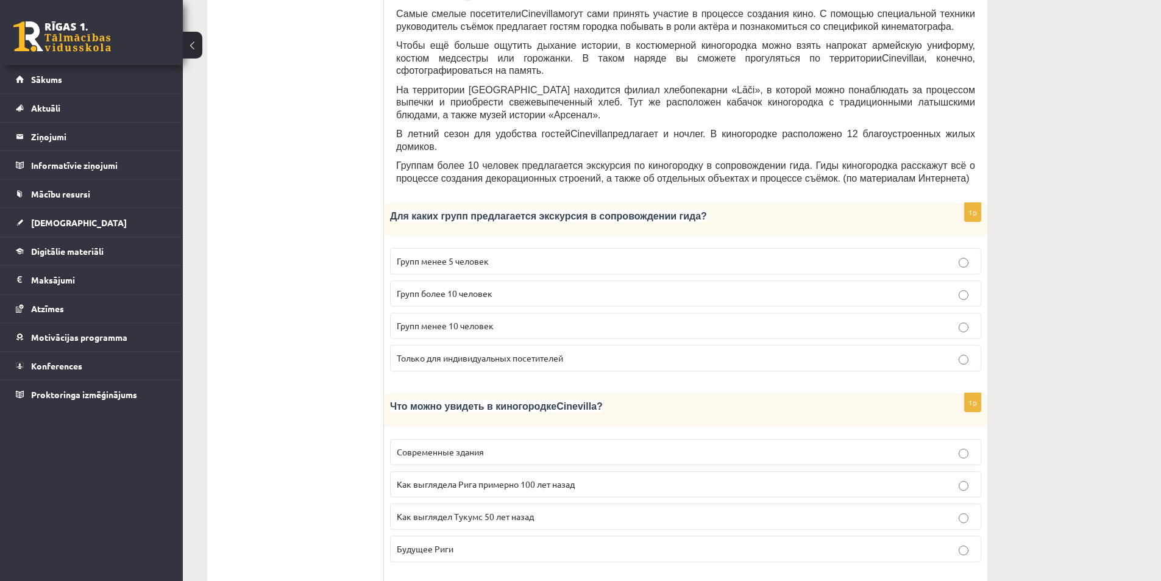
scroll to position [427, 0]
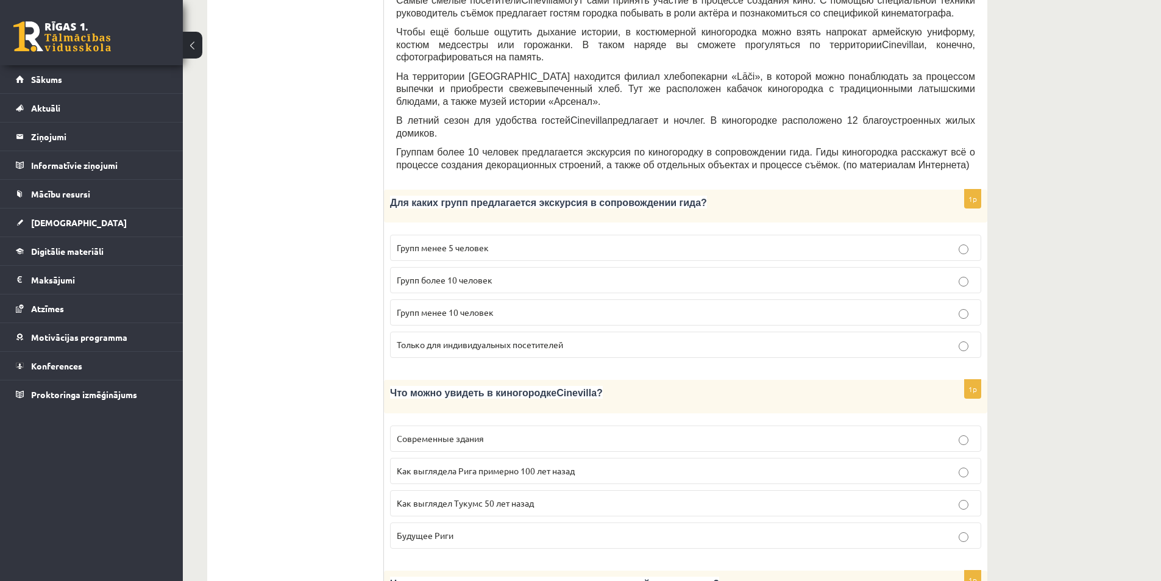
click at [447, 465] on span "Как выглядела Рига примерно 100 лет назад" at bounding box center [486, 470] width 178 height 11
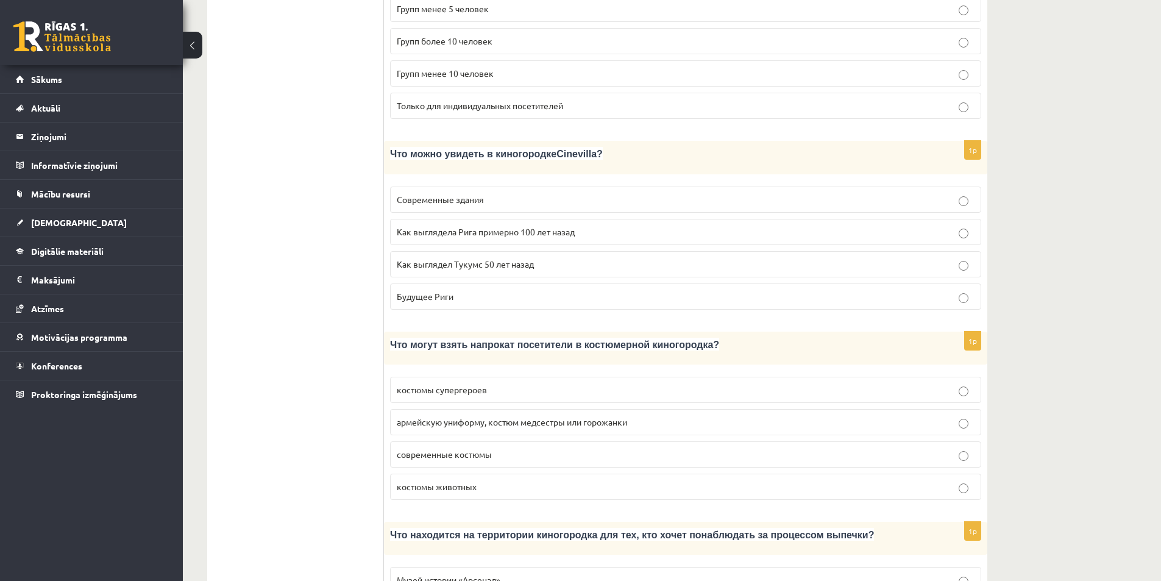
scroll to position [670, 0]
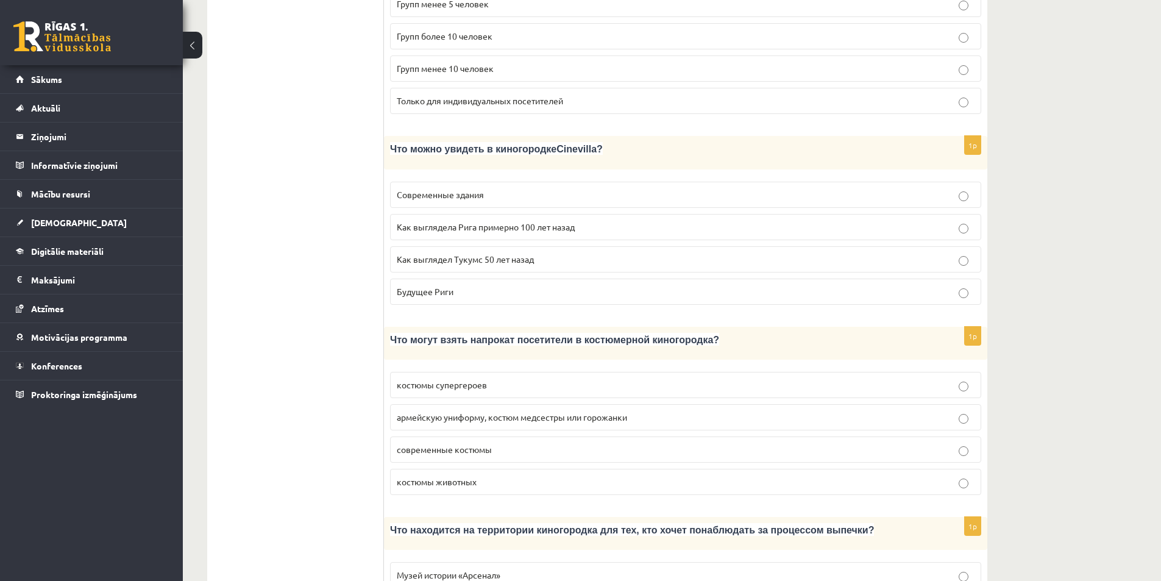
click at [566, 411] on span "армейскую униформу, костюм медсестры или горожанки" at bounding box center [512, 416] width 230 height 11
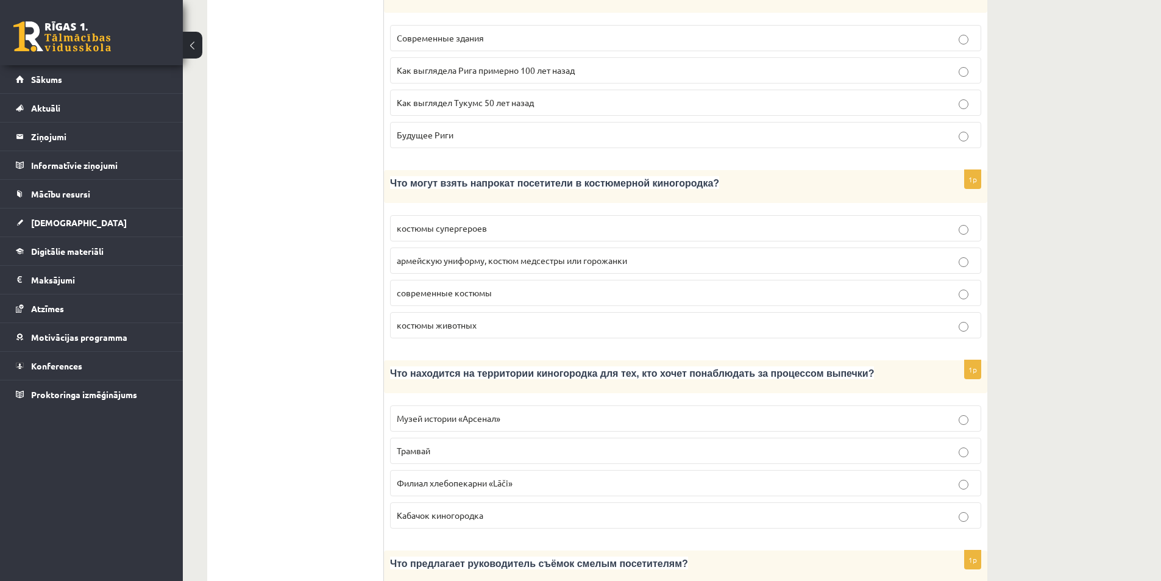
scroll to position [853, 0]
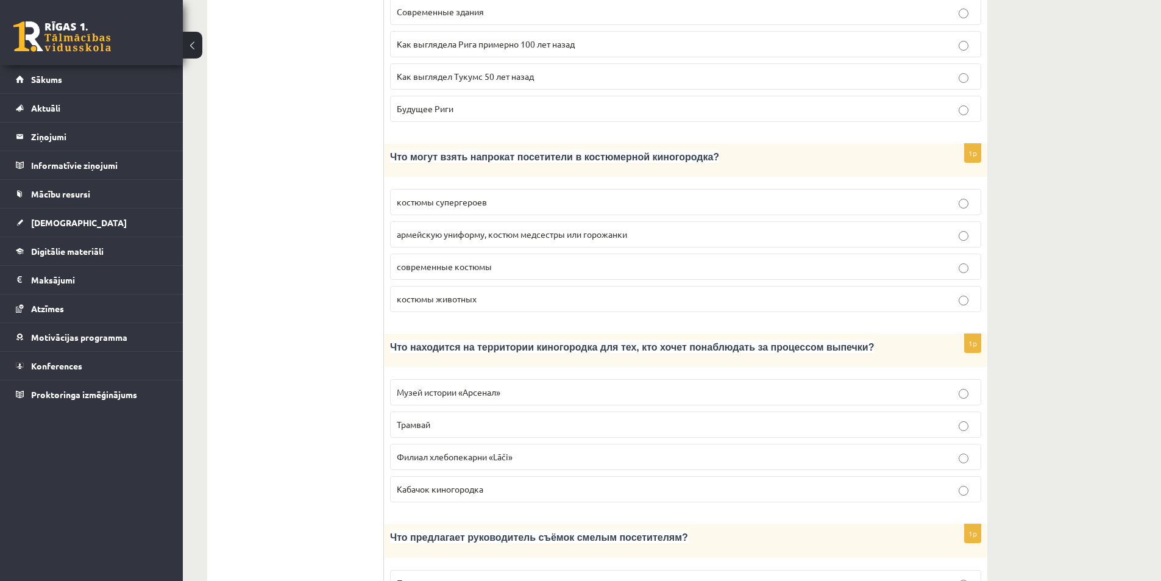
click at [472, 451] on span "Филиал хлебопекарни «Lāči»" at bounding box center [455, 456] width 116 height 11
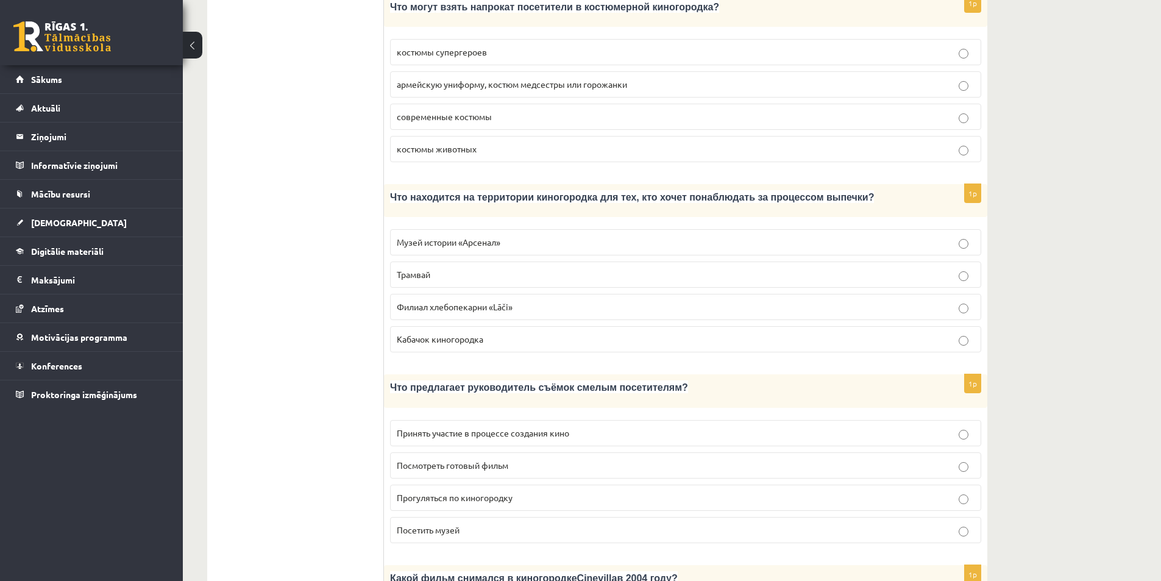
scroll to position [1036, 0]
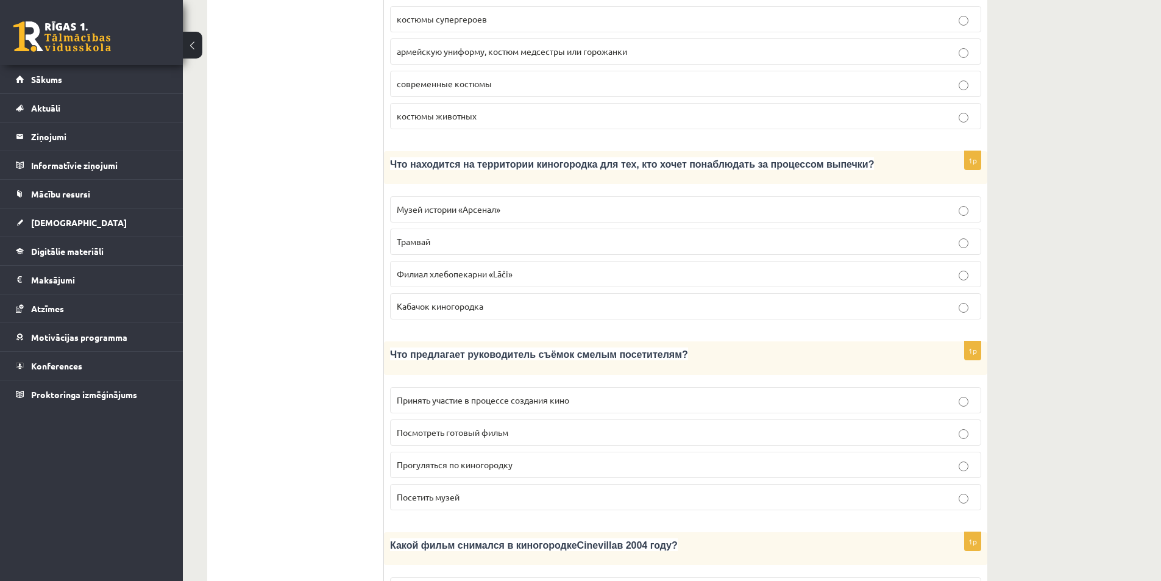
click at [432, 394] on span "Принять участие в процессе создания кино" at bounding box center [483, 399] width 172 height 11
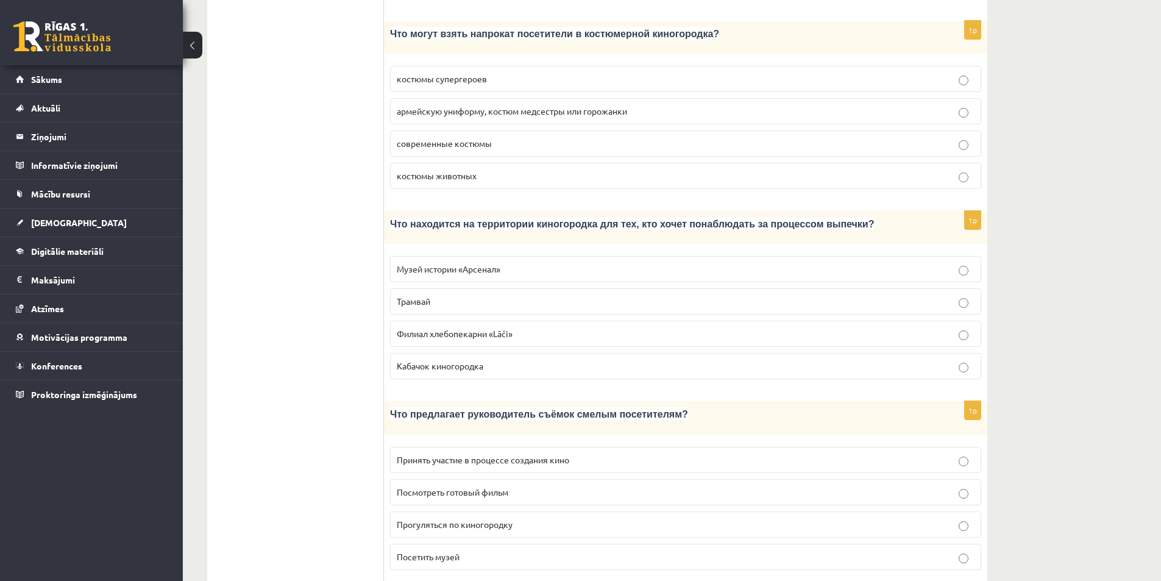
scroll to position [1219, 0]
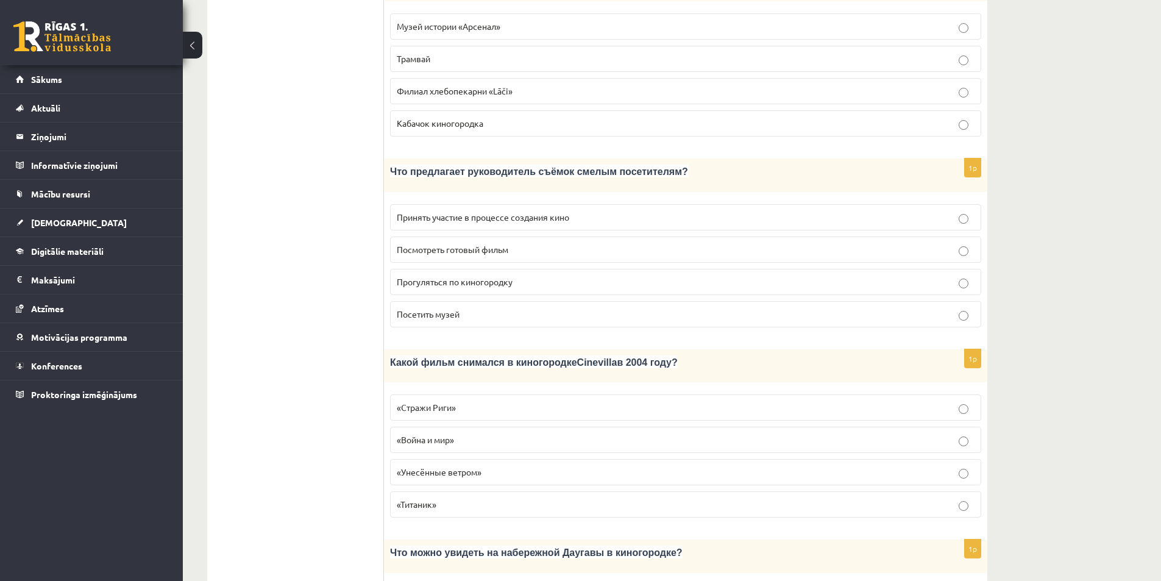
click at [456, 401] on p "«Стражи Риги»" at bounding box center [686, 407] width 578 height 13
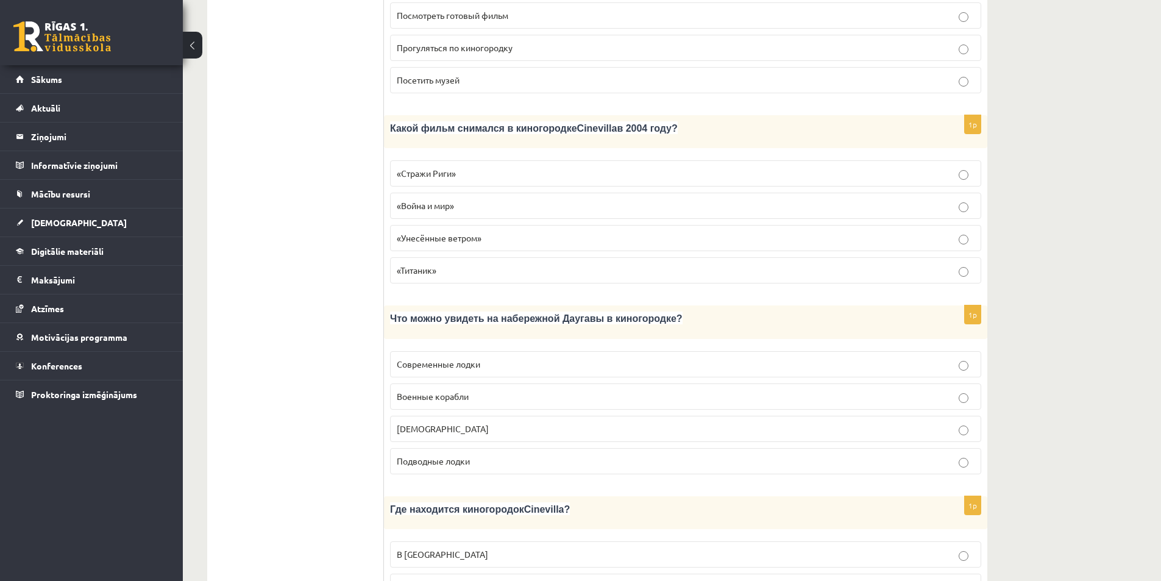
scroll to position [1462, 0]
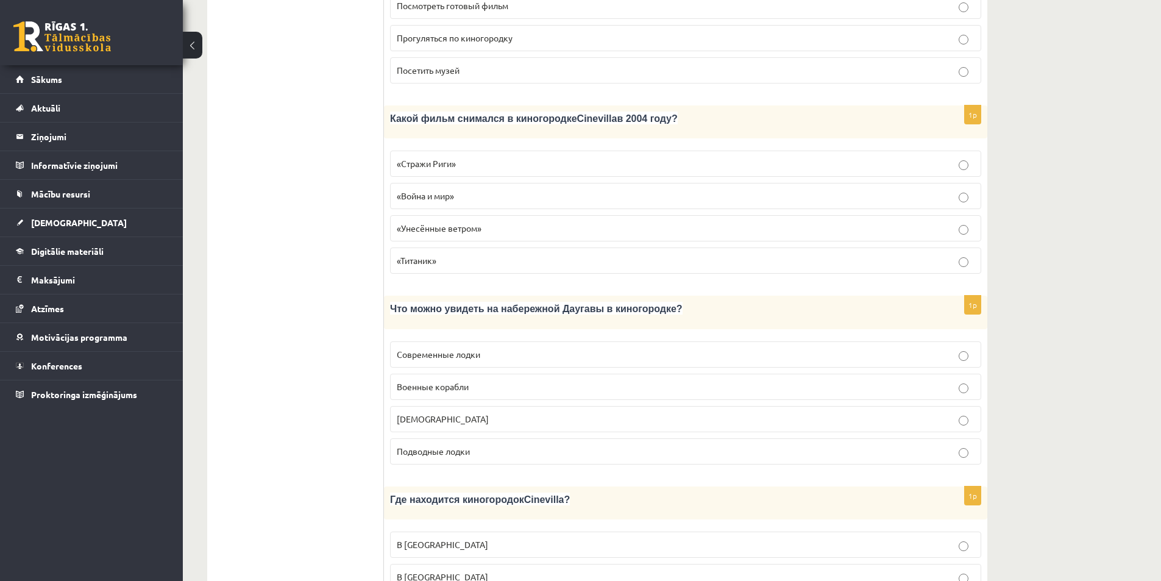
click at [459, 381] on span "Военные корабли" at bounding box center [433, 386] width 72 height 11
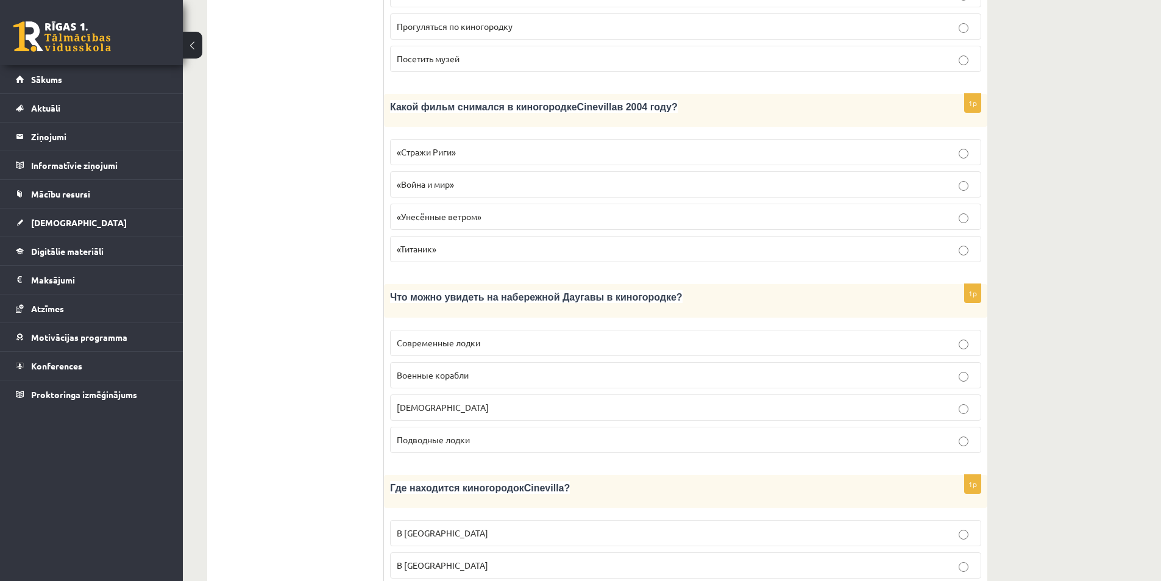
scroll to position [1547, 0]
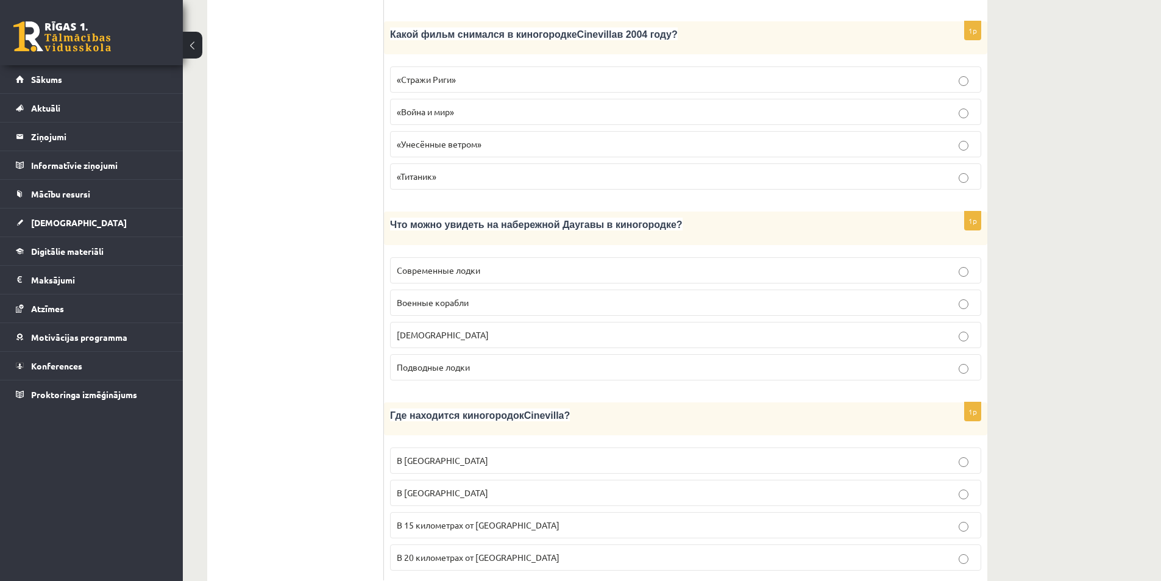
click at [468, 519] on span "В 15 километрах от Тукумса" at bounding box center [478, 524] width 163 height 11
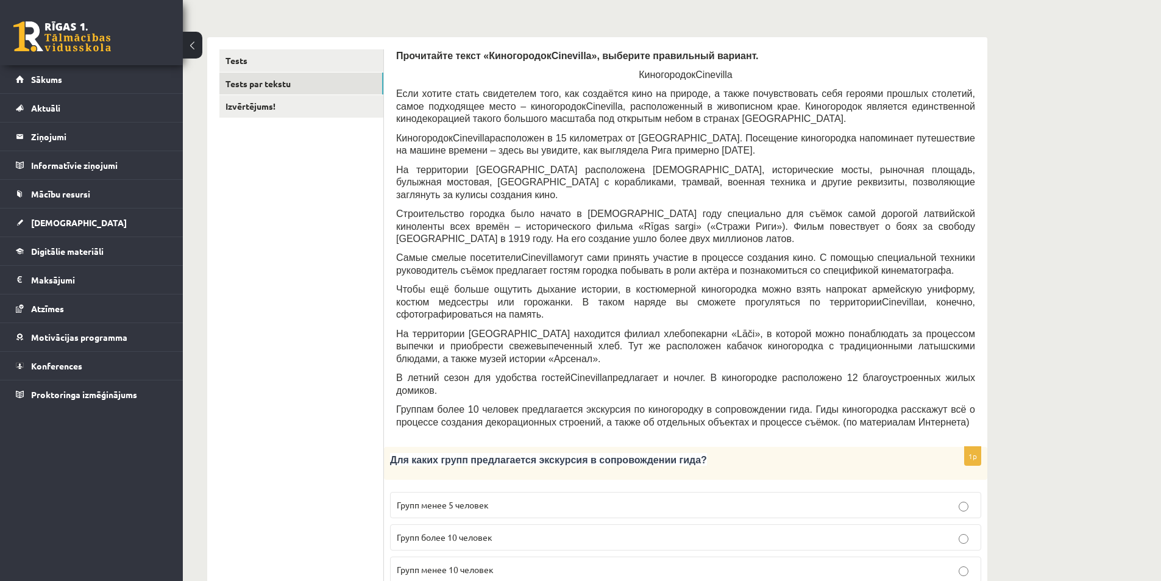
scroll to position [0, 0]
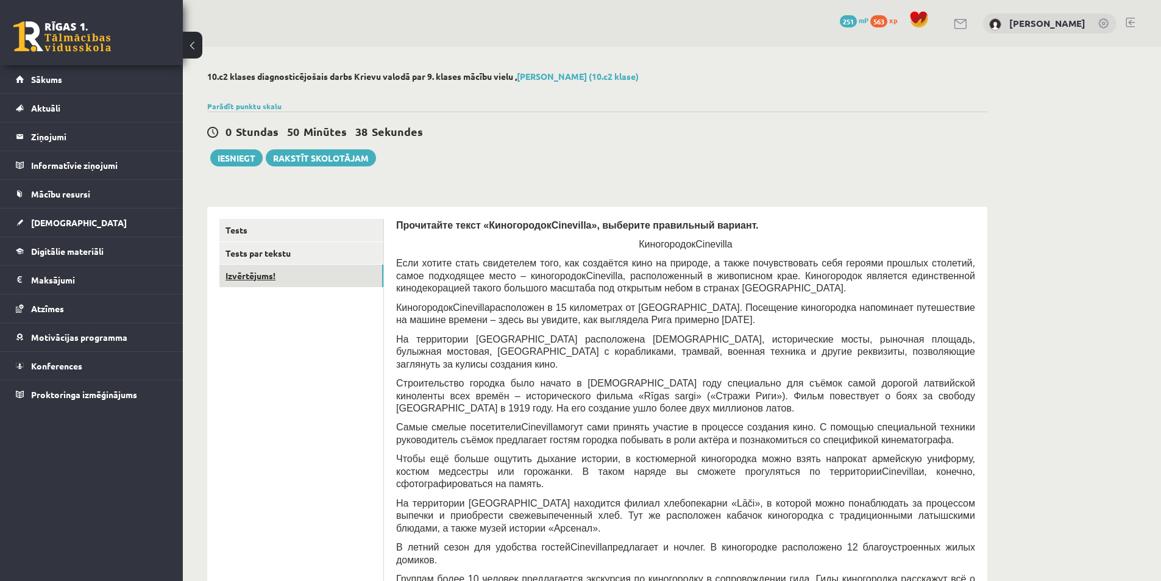
click at [264, 277] on link "Izvērtējums!" at bounding box center [301, 275] width 164 height 23
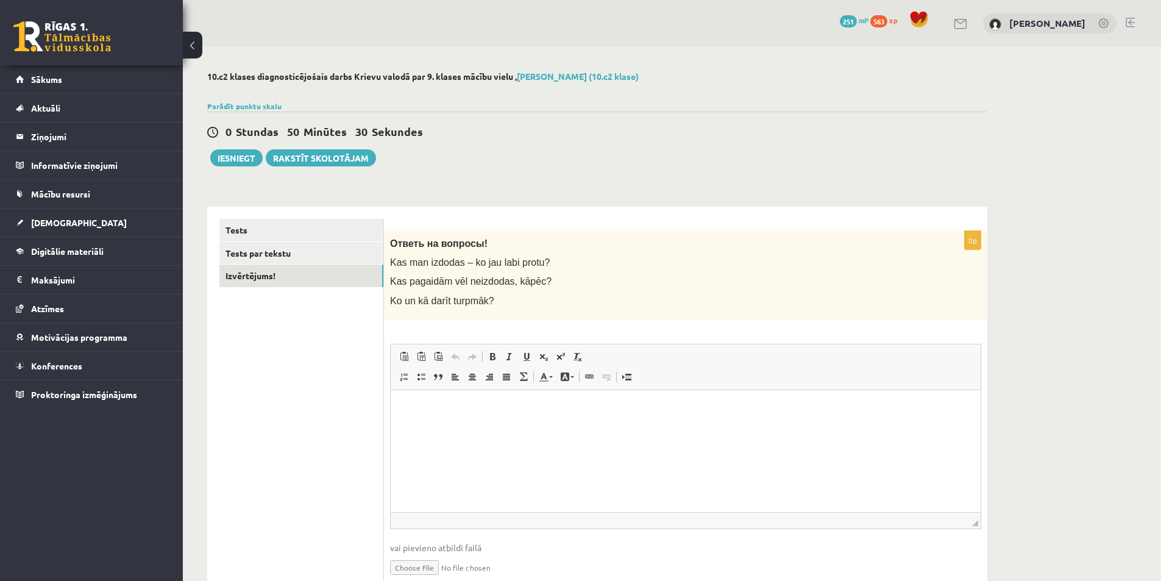
scroll to position [54, 0]
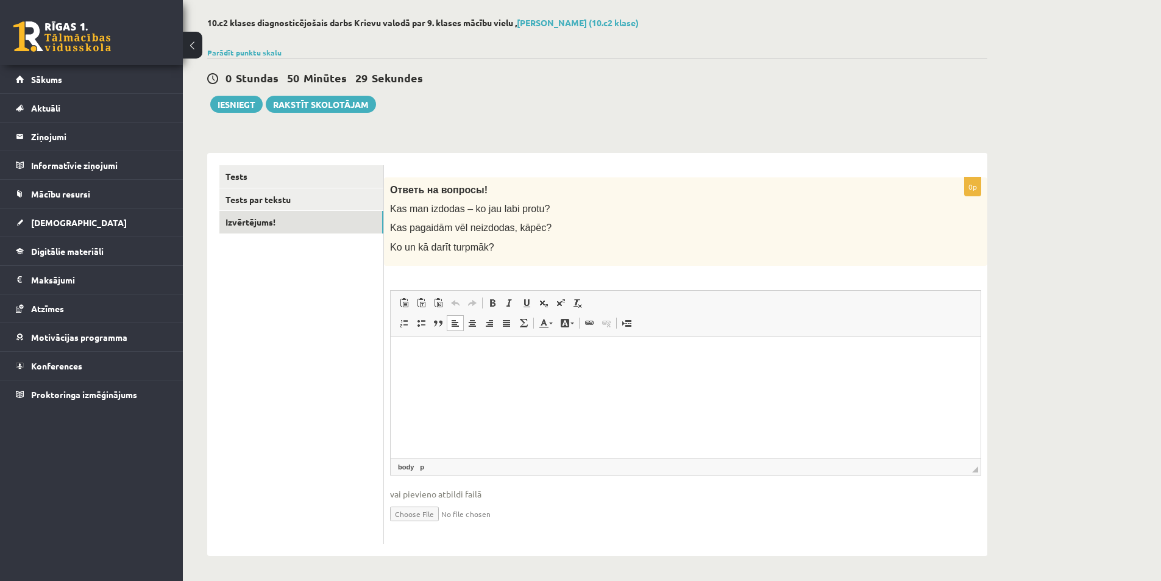
click at [445, 372] on html at bounding box center [686, 354] width 590 height 37
click at [244, 107] on button "Iesniegt" at bounding box center [236, 104] width 52 height 17
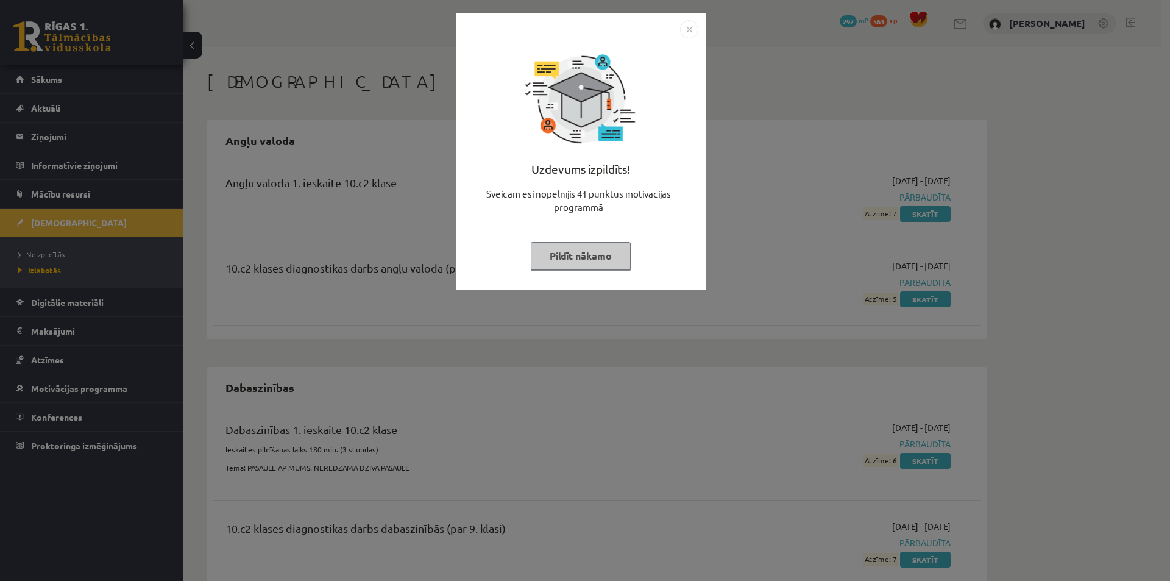
click at [684, 29] on img "Close" at bounding box center [689, 29] width 18 height 18
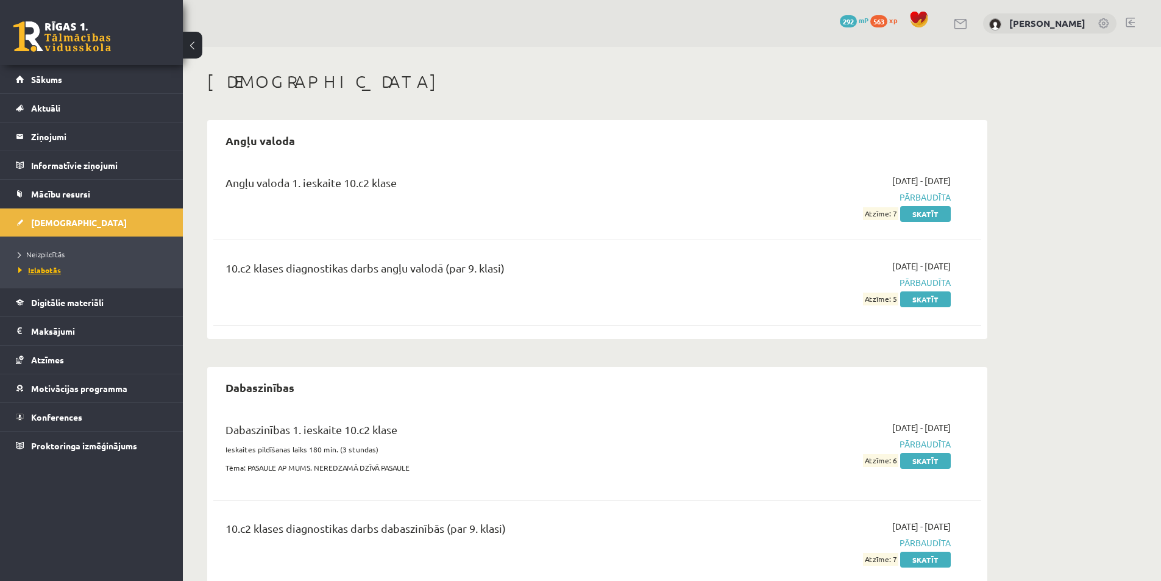
click at [40, 266] on span "Izlabotās" at bounding box center [39, 270] width 43 height 10
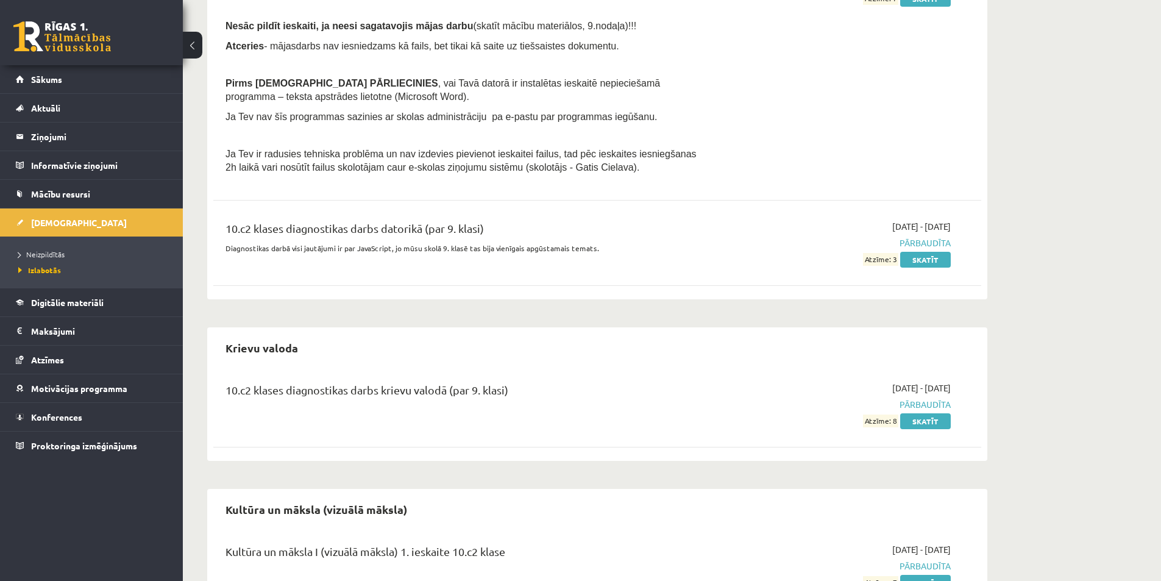
scroll to position [731, 0]
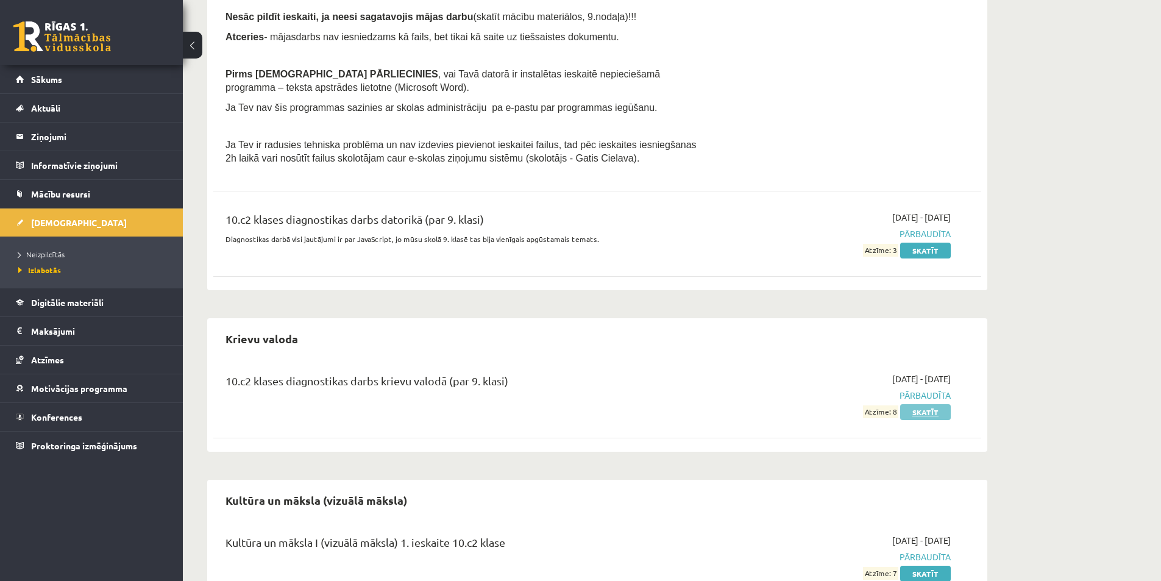
click at [944, 415] on link "Skatīt" at bounding box center [925, 412] width 51 height 16
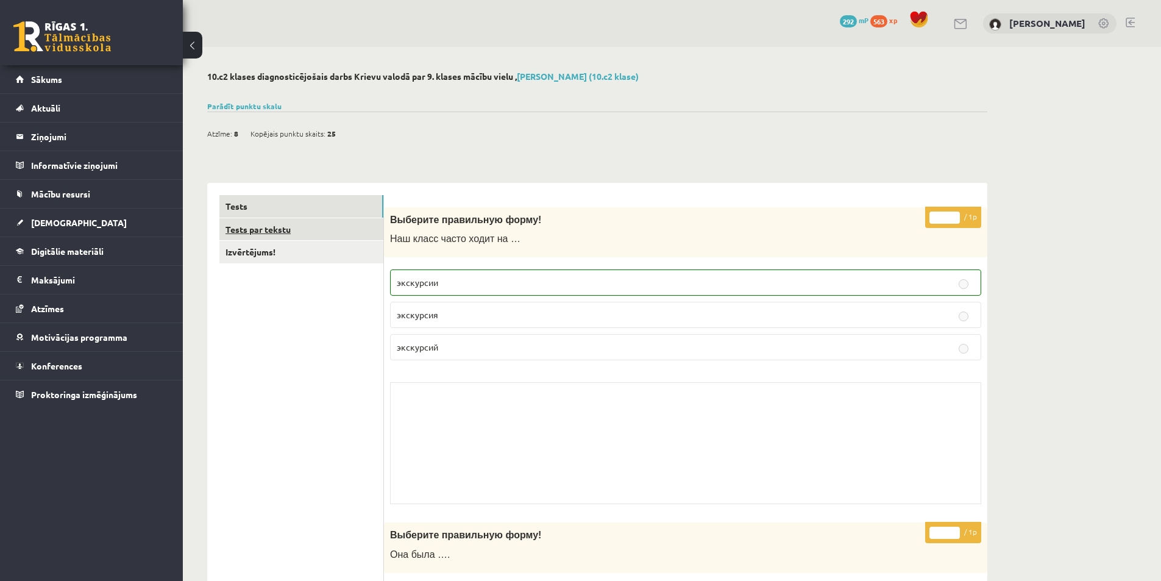
click at [238, 225] on link "Tests par tekstu" at bounding box center [301, 229] width 164 height 23
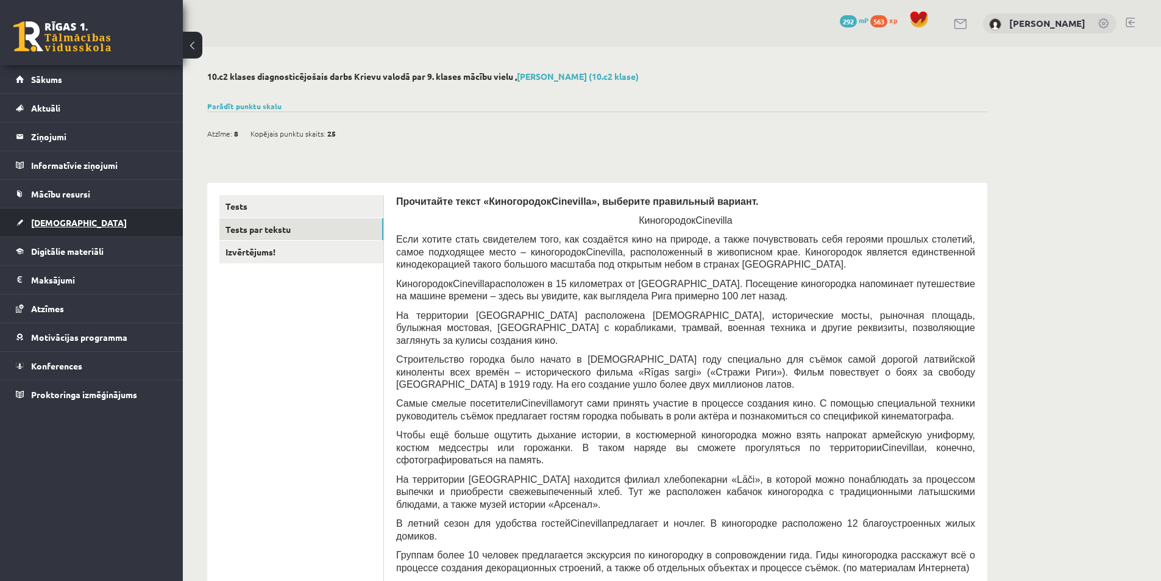
click at [56, 219] on span "[DEMOGRAPHIC_DATA]" at bounding box center [79, 222] width 96 height 11
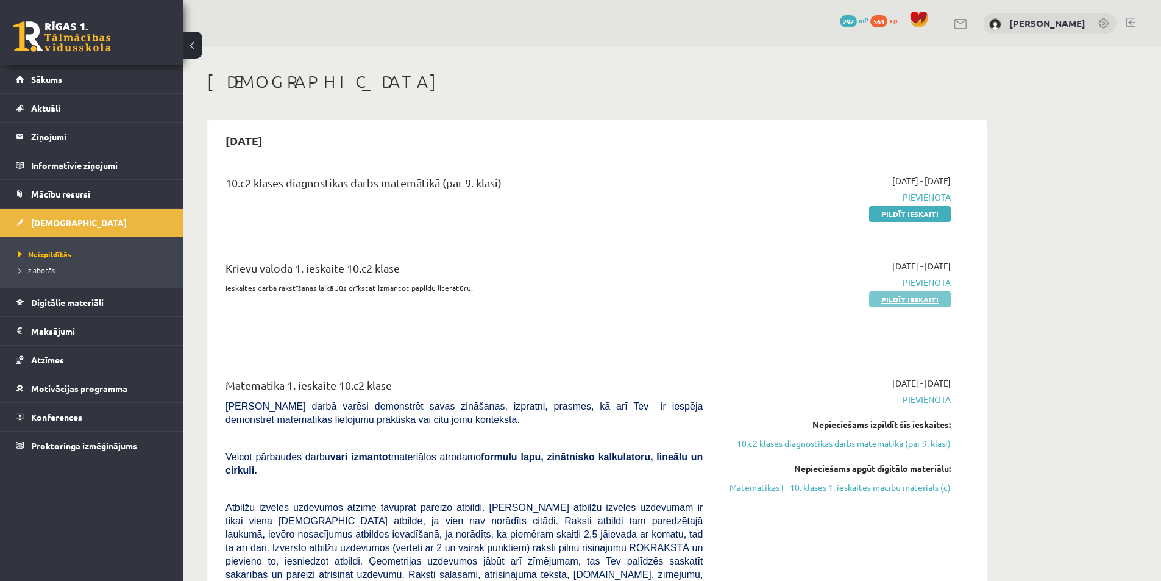
click at [929, 299] on link "Pildīt ieskaiti" at bounding box center [910, 299] width 82 height 16
click at [55, 76] on span "Sākums" at bounding box center [46, 79] width 31 height 11
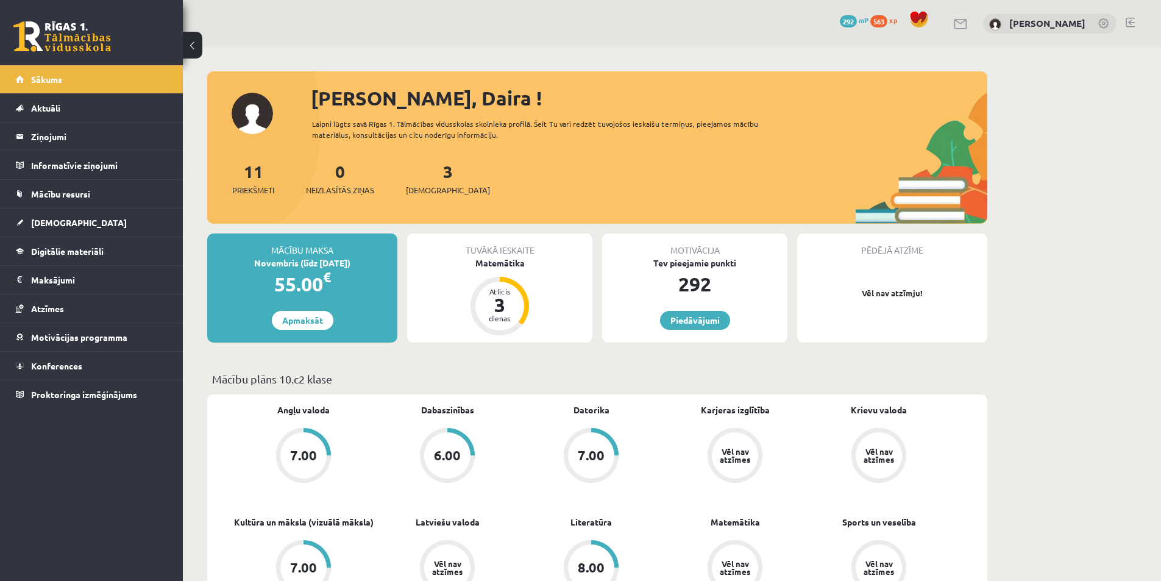
click at [1129, 24] on link at bounding box center [1130, 23] width 9 height 10
